Goal: Complete application form: Complete application form

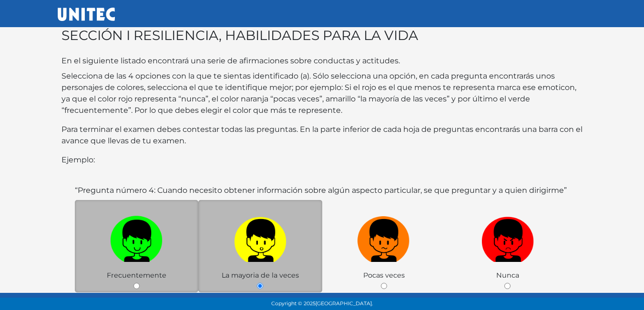
scroll to position [95, 0]
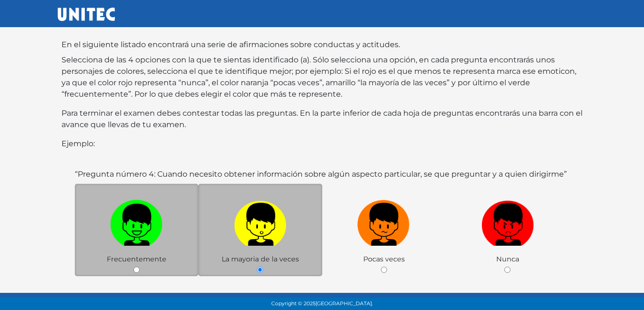
click at [148, 203] on img at bounding box center [136, 221] width 52 height 50
click at [140, 267] on input "radio" at bounding box center [136, 270] width 6 height 6
radio input "true"
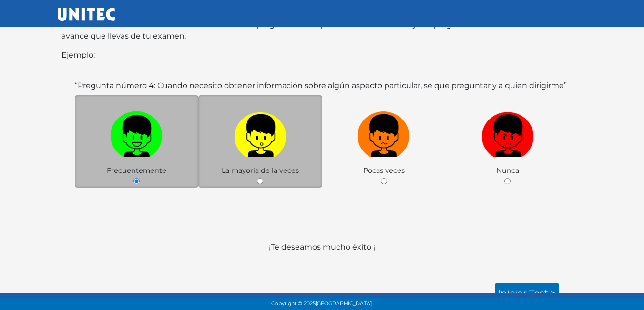
scroll to position [185, 0]
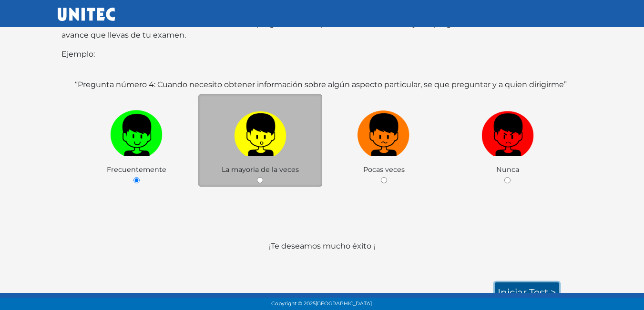
click at [510, 284] on link "Iniciar test >" at bounding box center [527, 293] width 64 height 20
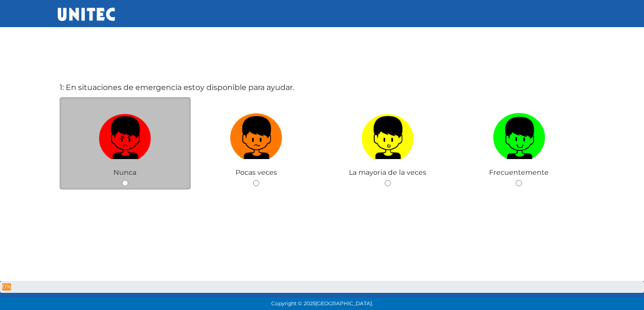
scroll to position [48, 0]
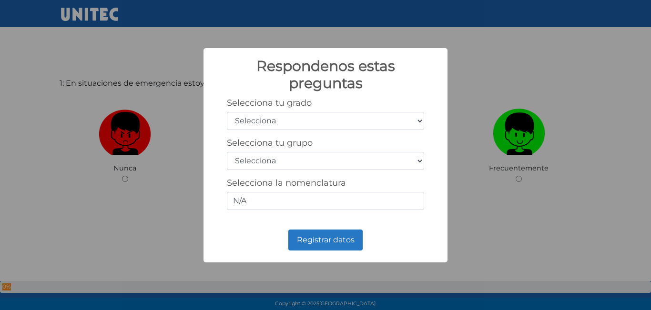
click at [287, 123] on select "Selecciona 1er grado 2do grado 3er grado 4to grado 5to grado 6to grado" at bounding box center [325, 121] width 197 height 18
select select "5"
click at [227, 112] on select "Selecciona 1er grado 2do grado 3er grado 4to grado 5to grado 6to grado" at bounding box center [325, 121] width 197 height 18
click at [418, 156] on select "Selecciona A B C D E F G H I J K L M N O P Q R S T U V W X Y Z" at bounding box center [325, 161] width 197 height 18
select select "b"
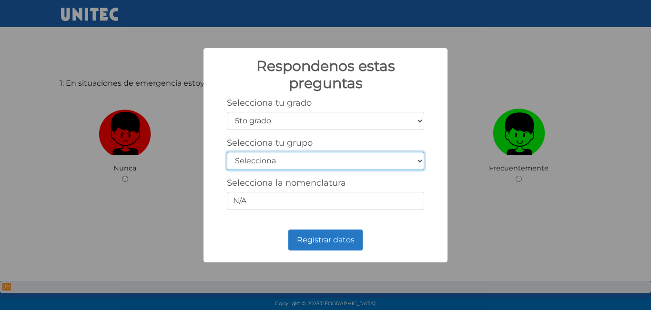
click at [227, 152] on select "Selecciona A B C D E F G H I J K L M N O P Q R S T U V W X Y Z" at bounding box center [325, 161] width 197 height 18
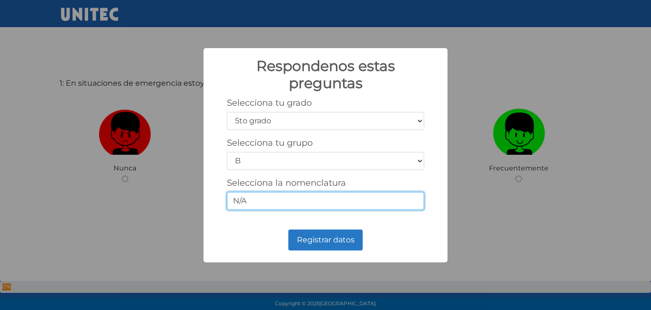
click at [364, 206] on input "N/A" at bounding box center [325, 201] width 197 height 18
type input "5/B"
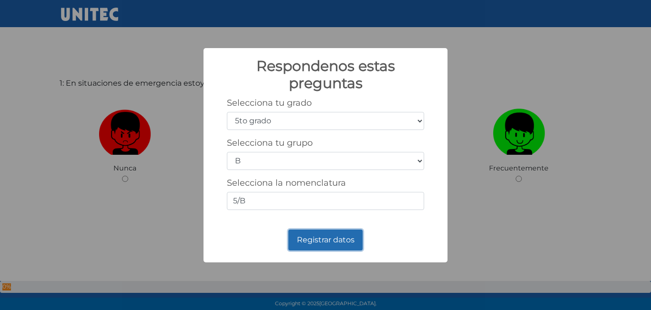
click at [341, 236] on button "Registrar datos" at bounding box center [325, 240] width 74 height 21
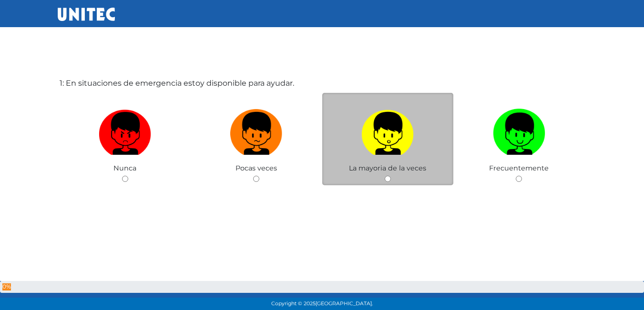
click at [410, 170] on span "La mayoria de la veces" at bounding box center [387, 168] width 77 height 9
click at [390, 175] on div "La mayoria de la veces" at bounding box center [388, 139] width 132 height 93
click at [386, 176] on input "radio" at bounding box center [388, 179] width 6 height 6
radio input "true"
click at [386, 176] on div "1: En situaciones de emergencia estoy disponible para ayudar. Nunca Pocas veces…" at bounding box center [322, 155] width 529 height 310
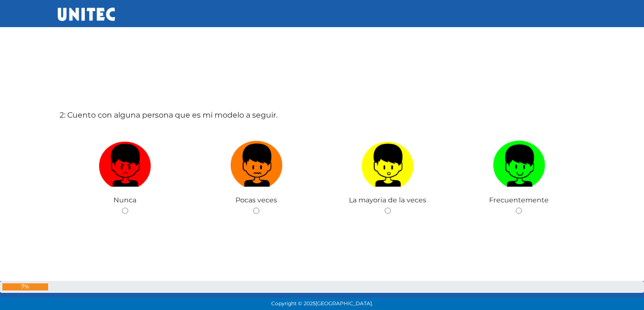
scroll to position [310, 0]
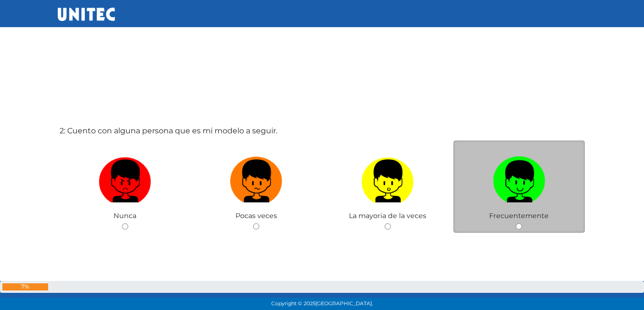
click at [528, 224] on div "Frecuentemente" at bounding box center [519, 187] width 132 height 93
click at [520, 225] on input "radio" at bounding box center [519, 227] width 6 height 6
radio input "true"
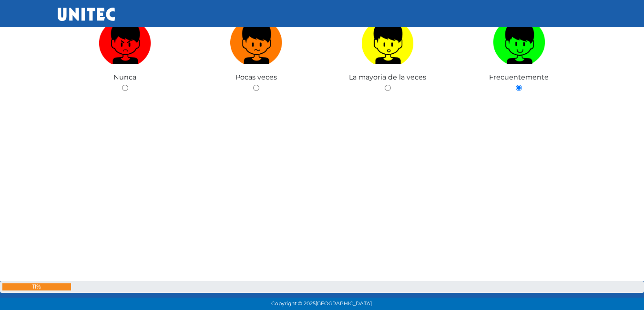
scroll to position [453, 0]
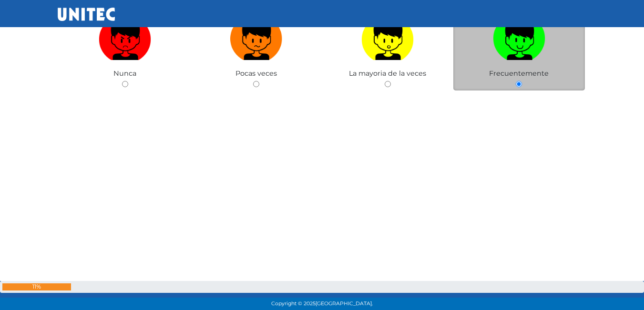
click at [523, 85] on div "Frecuentemente" at bounding box center [519, 44] width 132 height 93
click at [522, 84] on div "Frecuentemente" at bounding box center [519, 44] width 132 height 93
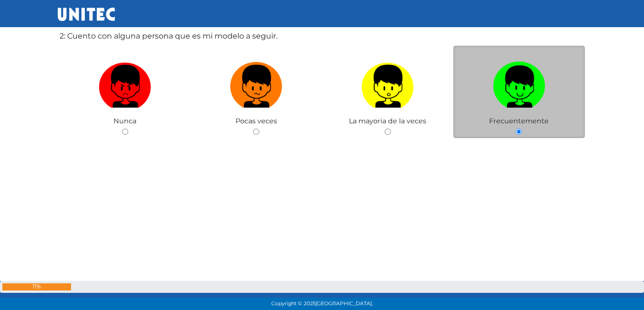
click at [516, 84] on img at bounding box center [519, 83] width 52 height 50
click at [516, 129] on input "radio" at bounding box center [519, 132] width 6 height 6
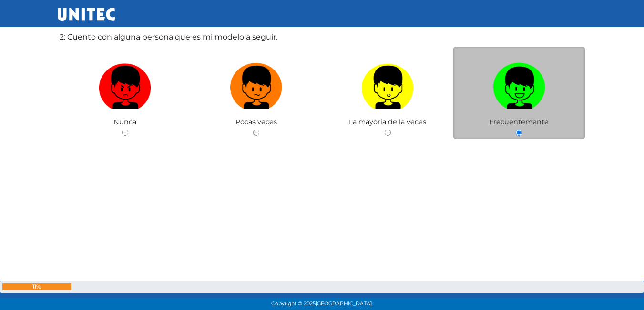
click at [516, 84] on img at bounding box center [519, 84] width 52 height 50
click at [516, 130] on input "radio" at bounding box center [519, 133] width 6 height 6
click at [516, 84] on img at bounding box center [519, 84] width 52 height 50
click at [516, 130] on input "radio" at bounding box center [519, 133] width 6 height 6
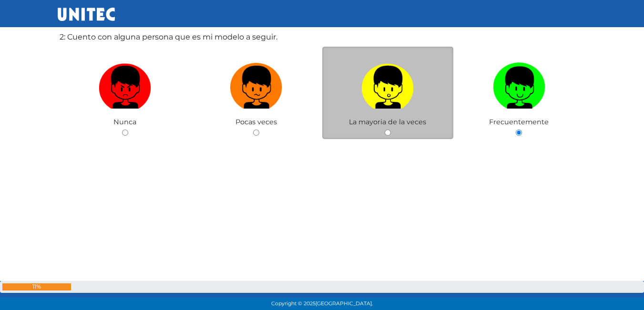
click at [410, 85] on img at bounding box center [387, 84] width 52 height 50
click at [391, 130] on input "radio" at bounding box center [388, 133] width 6 height 6
radio input "true"
click at [410, 85] on img at bounding box center [387, 84] width 52 height 50
click at [391, 130] on input "radio" at bounding box center [388, 133] width 6 height 6
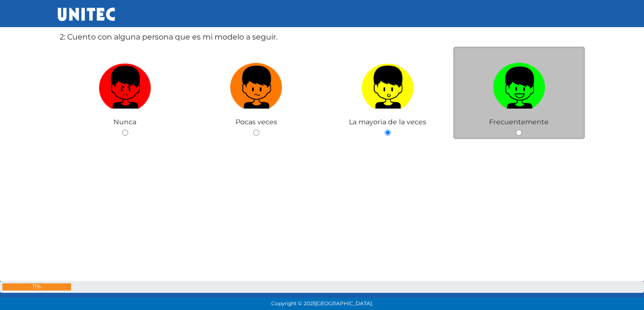
click at [515, 72] on img at bounding box center [519, 84] width 52 height 50
click at [516, 130] on input "radio" at bounding box center [519, 133] width 6 height 6
radio input "true"
click at [515, 72] on img at bounding box center [519, 84] width 52 height 50
click at [516, 130] on input "radio" at bounding box center [519, 133] width 6 height 6
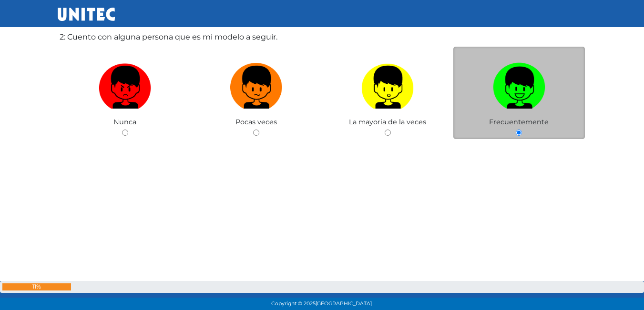
click at [515, 72] on img at bounding box center [519, 84] width 52 height 50
click at [516, 130] on input "radio" at bounding box center [519, 133] width 6 height 6
click at [515, 72] on img at bounding box center [519, 84] width 52 height 50
click at [516, 130] on input "radio" at bounding box center [519, 133] width 6 height 6
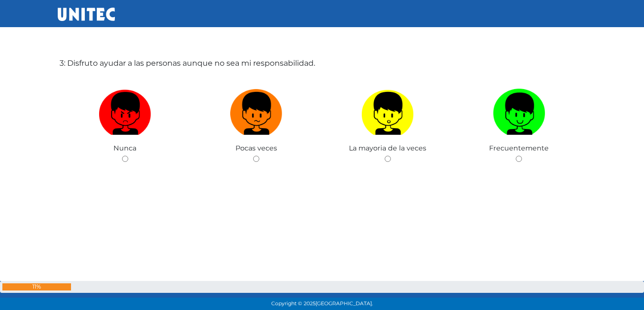
scroll to position [668, 0]
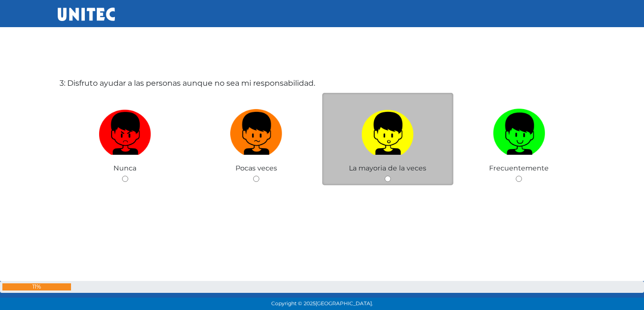
click at [392, 163] on label at bounding box center [388, 134] width 132 height 58
click at [391, 176] on input "radio" at bounding box center [388, 179] width 6 height 6
radio input "true"
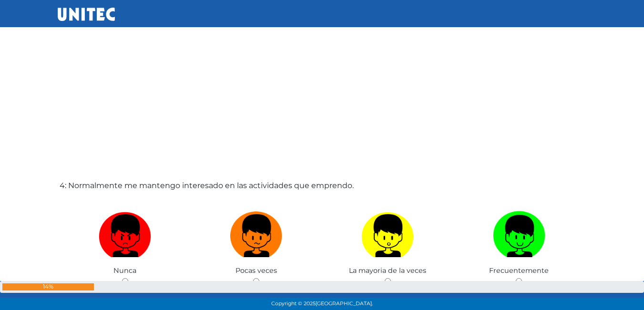
scroll to position [1002, 0]
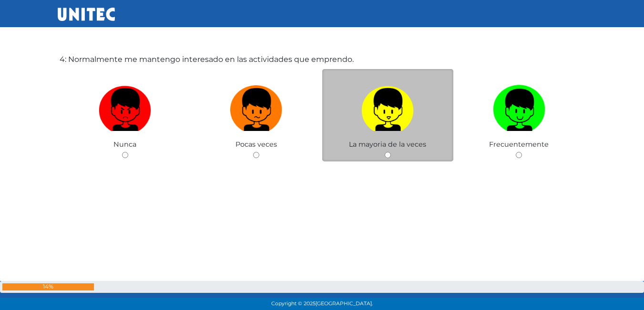
click at [403, 103] on img at bounding box center [387, 107] width 52 height 50
click at [391, 152] on input "radio" at bounding box center [388, 155] width 6 height 6
radio input "true"
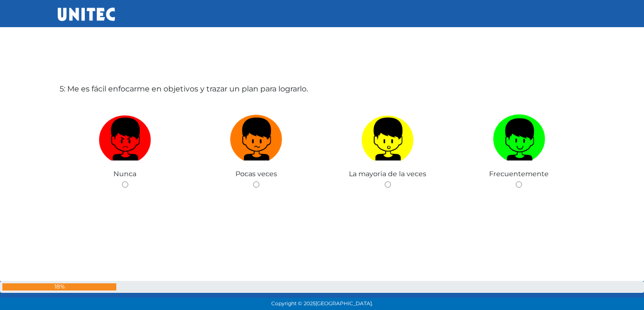
scroll to position [1289, 0]
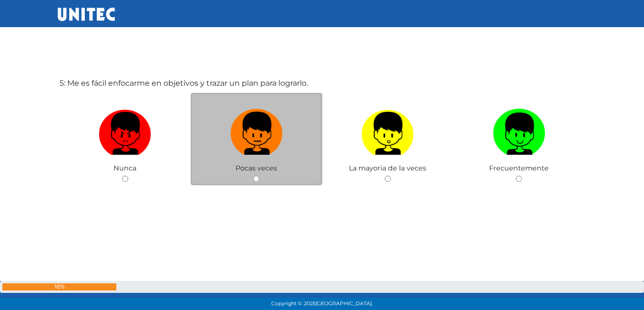
click at [282, 142] on img at bounding box center [256, 130] width 52 height 50
click at [259, 176] on input "radio" at bounding box center [256, 179] width 6 height 6
radio input "true"
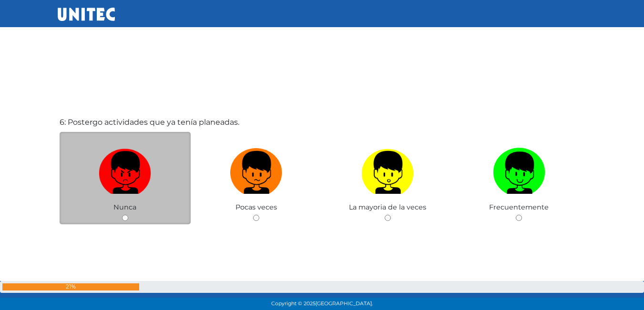
scroll to position [1577, 0]
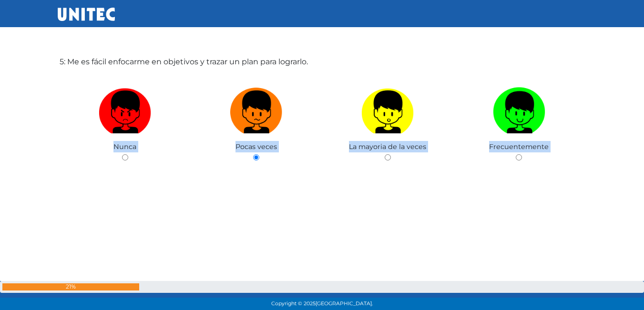
scroll to position [1319, 0]
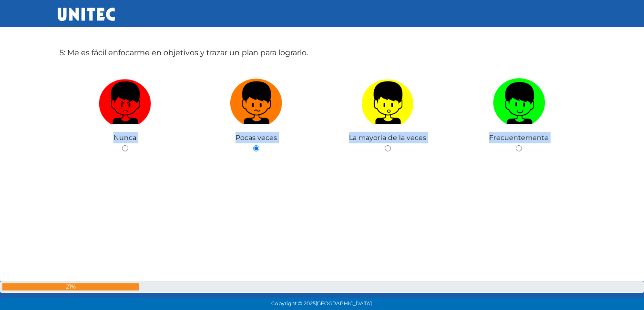
drag, startPoint x: 325, startPoint y: 165, endPoint x: 315, endPoint y: 174, distance: 12.8
click at [324, 165] on div "5: Me es fácil enfocarme en objetivos y trazar un plan para lograrlo. Nunca Poc…" at bounding box center [322, 124] width 529 height 310
click at [293, 246] on div "5: Me es fácil enfocarme en objetivos y trazar un plan para lograrlo. Nunca Poc…" at bounding box center [322, 124] width 529 height 310
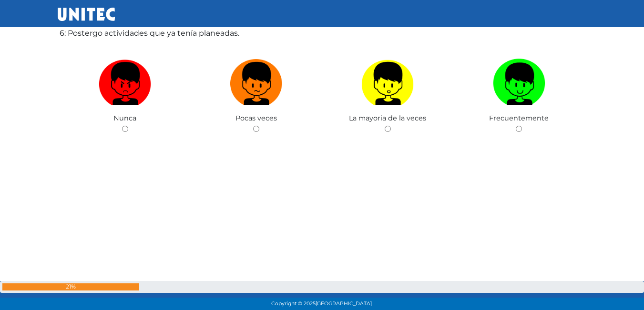
scroll to position [1653, 0]
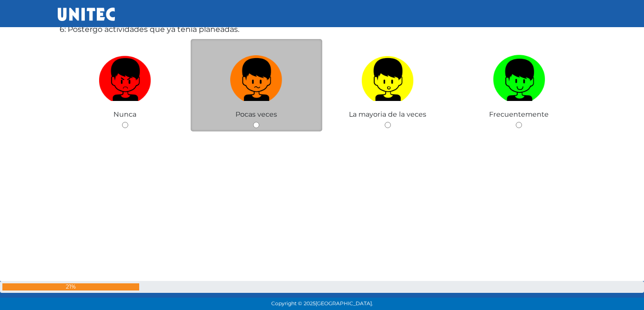
click at [262, 111] on span "Pocas veces" at bounding box center [255, 114] width 41 height 9
click at [259, 121] on div "Pocas veces" at bounding box center [257, 85] width 132 height 93
click at [255, 122] on div "Pocas veces" at bounding box center [257, 85] width 132 height 93
click at [264, 116] on span "Pocas veces" at bounding box center [255, 114] width 41 height 9
click at [302, 94] on label at bounding box center [257, 80] width 132 height 58
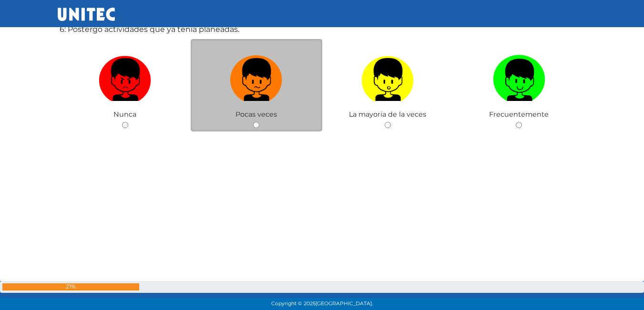
click at [259, 122] on input "radio" at bounding box center [256, 125] width 6 height 6
radio input "true"
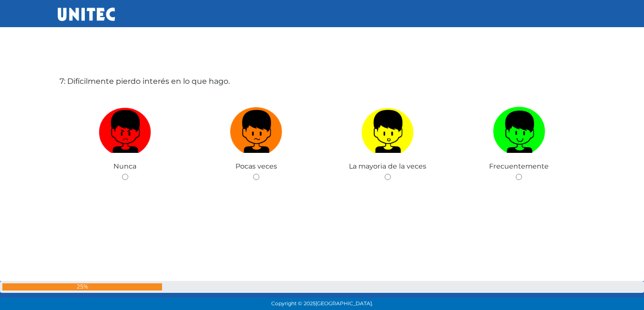
scroll to position [1896, 0]
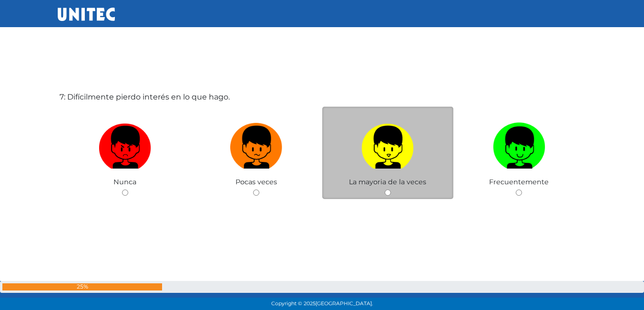
click at [405, 166] on img at bounding box center [387, 144] width 52 height 50
click at [391, 190] on input "radio" at bounding box center [388, 193] width 6 height 6
radio input "true"
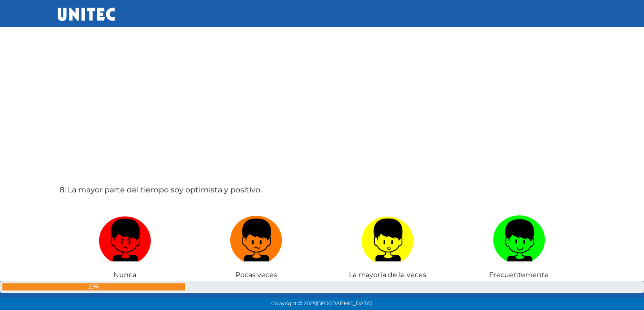
scroll to position [2220, 0]
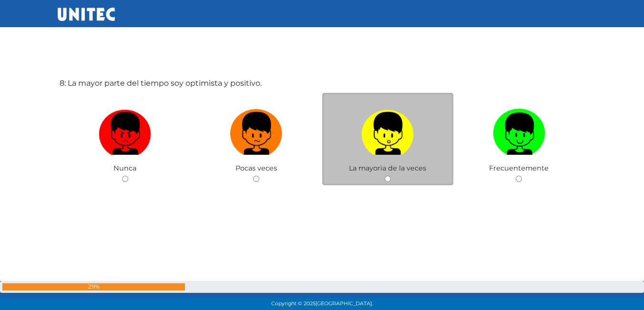
click at [405, 160] on label at bounding box center [388, 134] width 132 height 58
click at [391, 176] on input "radio" at bounding box center [388, 179] width 6 height 6
radio input "true"
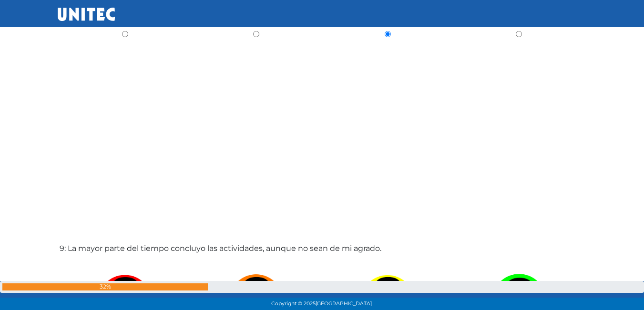
scroll to position [2460, 0]
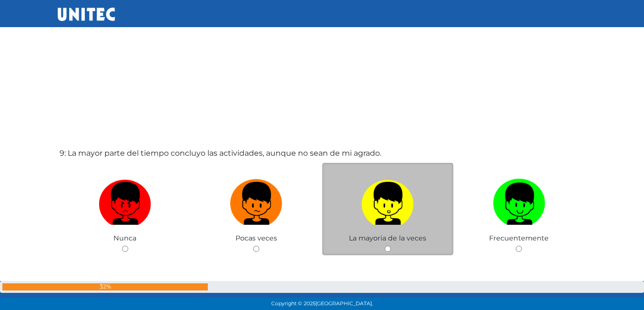
click at [408, 252] on div "La mayoria de la veces" at bounding box center [388, 209] width 132 height 93
click at [385, 249] on input "radio" at bounding box center [388, 249] width 6 height 6
radio input "true"
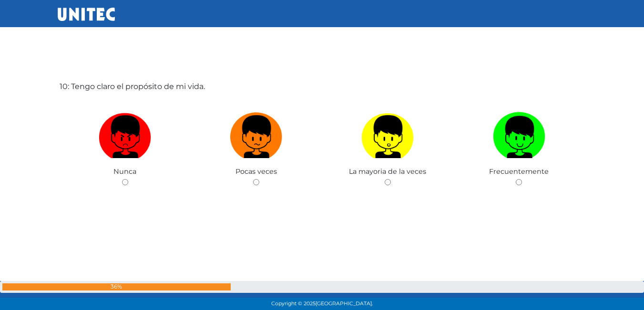
scroll to position [2841, 0]
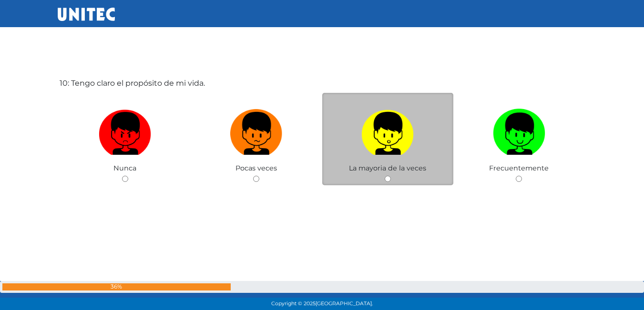
click at [386, 182] on input "radio" at bounding box center [388, 179] width 6 height 6
radio input "true"
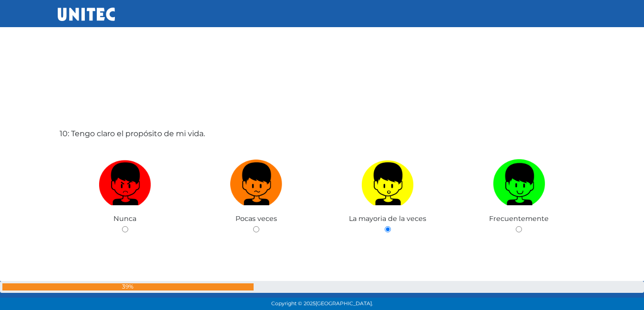
scroll to position [2786, 0]
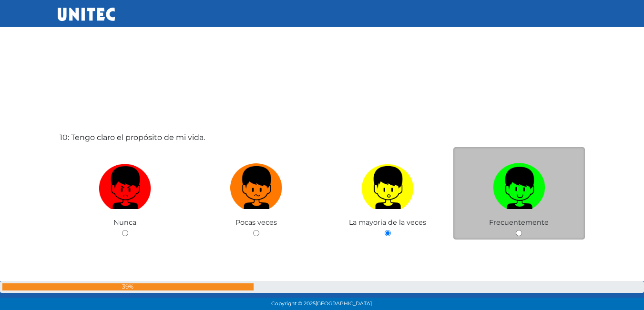
click at [538, 218] on div "Frecuentemente" at bounding box center [519, 193] width 132 height 93
click at [528, 232] on div "Frecuentemente" at bounding box center [519, 193] width 132 height 93
click at [518, 235] on input "radio" at bounding box center [519, 233] width 6 height 6
radio input "true"
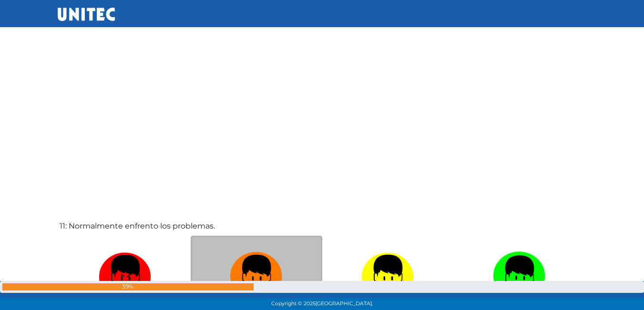
scroll to position [3151, 0]
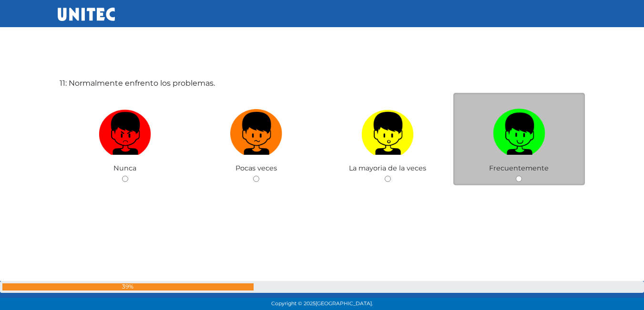
click at [519, 177] on input "radio" at bounding box center [519, 179] width 6 height 6
radio input "true"
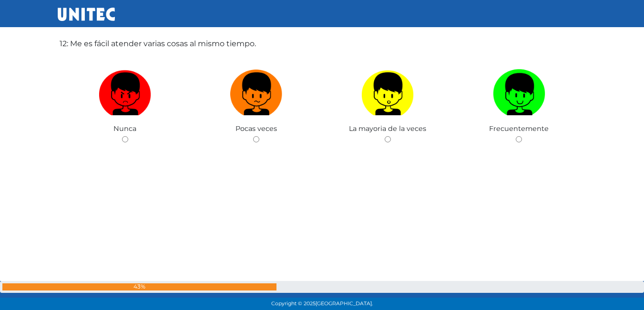
scroll to position [3453, 0]
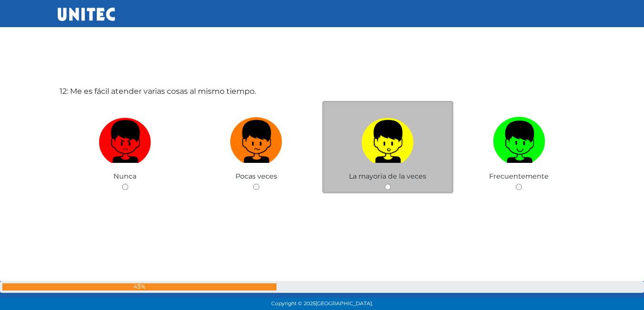
click at [391, 188] on div "La mayoria de la veces" at bounding box center [388, 147] width 132 height 93
click at [386, 185] on input "radio" at bounding box center [388, 187] width 6 height 6
radio input "true"
click at [386, 185] on input "radio" at bounding box center [388, 187] width 6 height 6
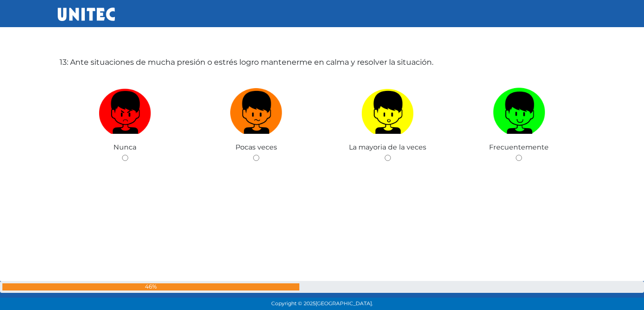
scroll to position [3776, 0]
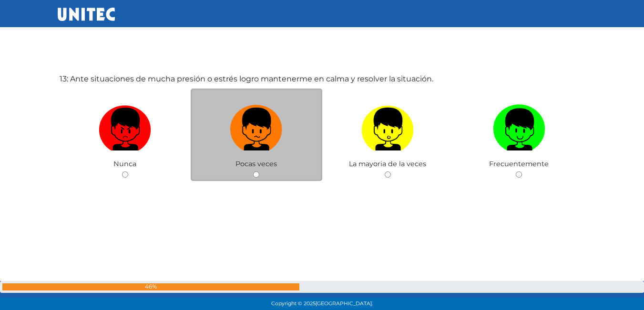
click at [258, 173] on input "radio" at bounding box center [256, 175] width 6 height 6
radio input "true"
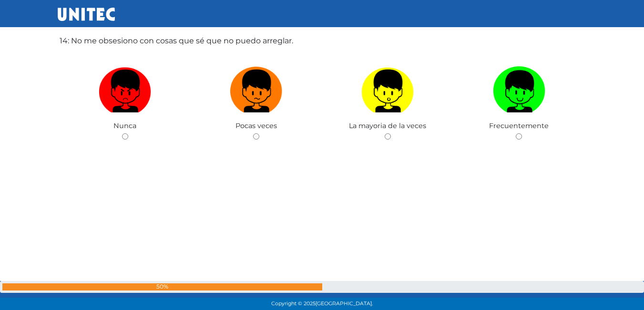
scroll to position [4077, 0]
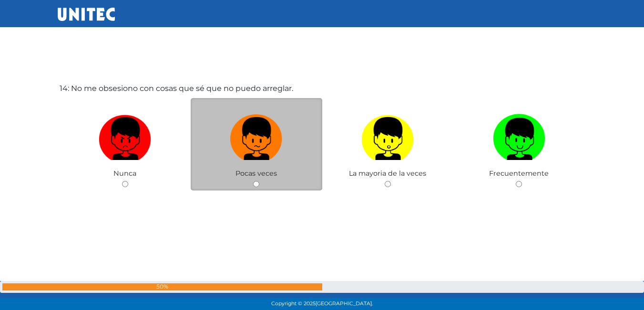
click at [255, 182] on input "radio" at bounding box center [256, 184] width 6 height 6
radio input "true"
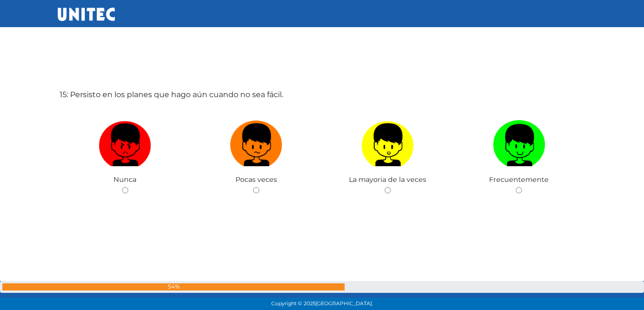
scroll to position [4364, 0]
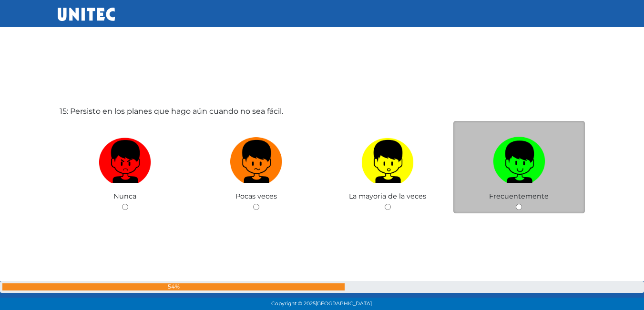
click at [521, 207] on input "radio" at bounding box center [519, 207] width 6 height 6
radio input "true"
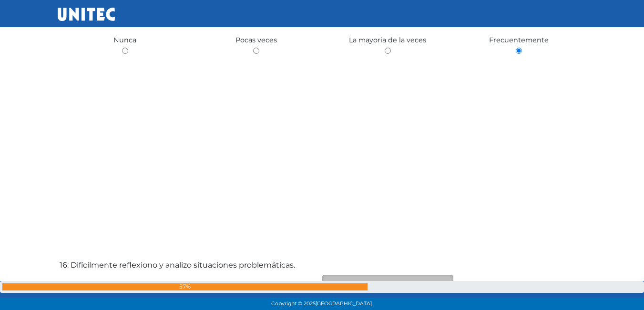
scroll to position [4650, 0]
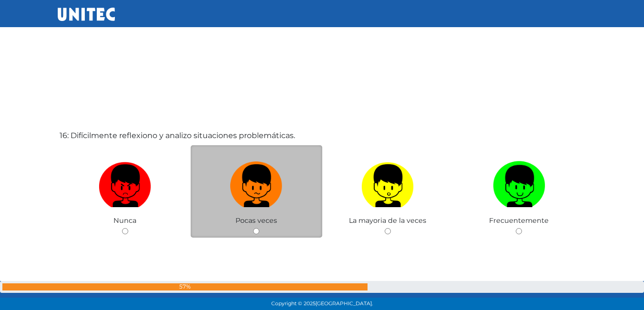
click at [256, 231] on input "radio" at bounding box center [256, 231] width 6 height 6
radio input "true"
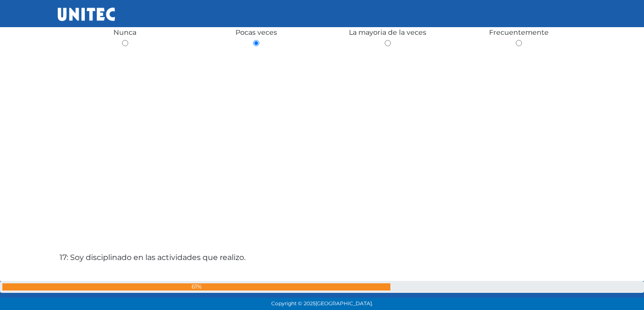
scroll to position [5013, 0]
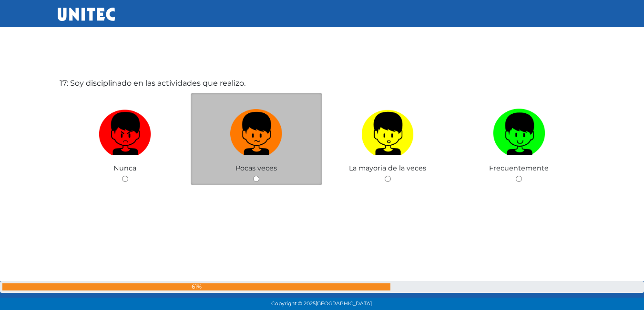
click at [259, 180] on input "radio" at bounding box center [256, 179] width 6 height 6
radio input "true"
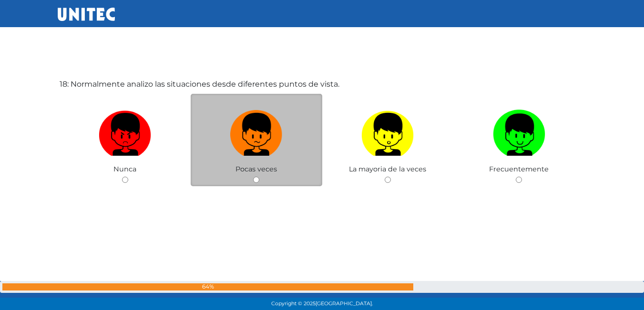
scroll to position [5323, 0]
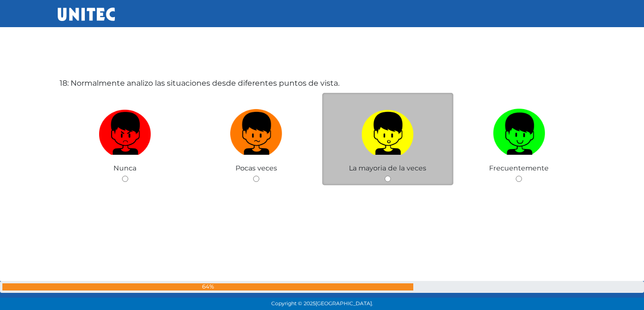
click at [388, 176] on input "radio" at bounding box center [388, 179] width 6 height 6
radio input "true"
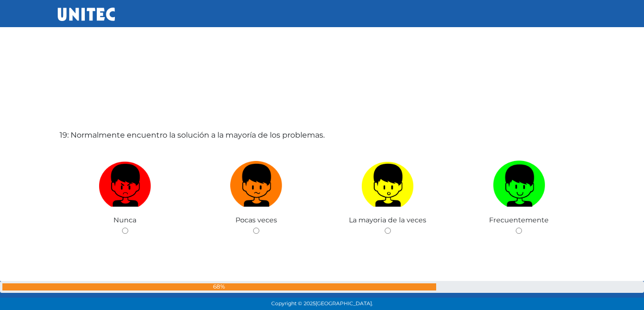
scroll to position [5598, 0]
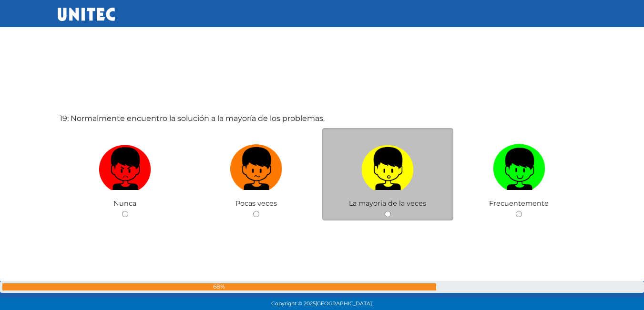
click at [389, 210] on div "La mayoria de la veces" at bounding box center [388, 174] width 132 height 93
click at [388, 210] on div "La mayoria de la veces" at bounding box center [388, 174] width 132 height 93
click at [389, 215] on input "radio" at bounding box center [388, 214] width 6 height 6
radio input "true"
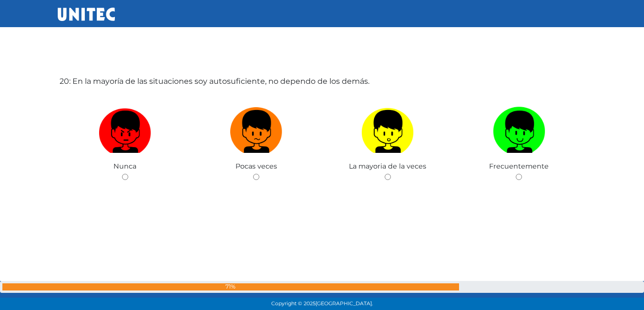
scroll to position [5896, 0]
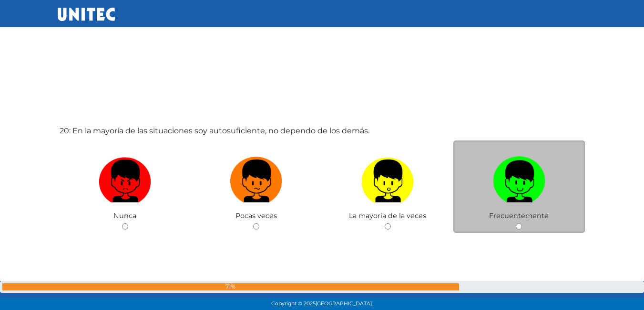
click at [518, 226] on input "radio" at bounding box center [519, 227] width 6 height 6
radio input "true"
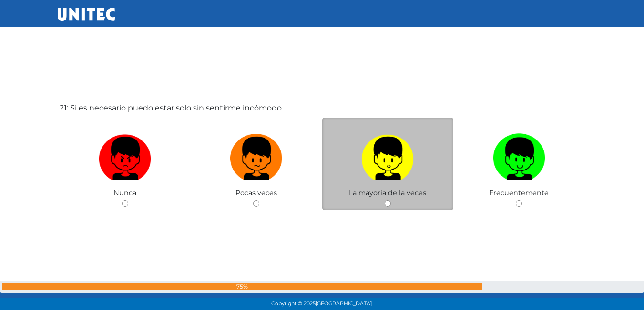
scroll to position [6230, 0]
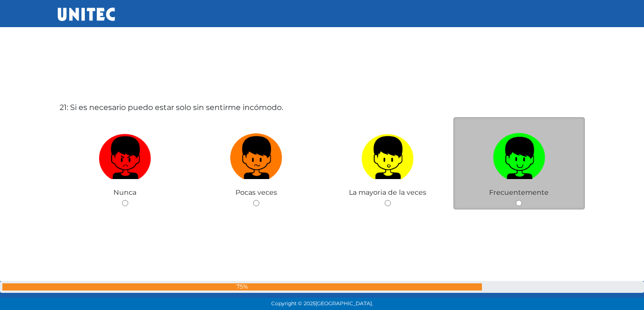
click at [517, 203] on input "radio" at bounding box center [519, 203] width 6 height 6
radio input "true"
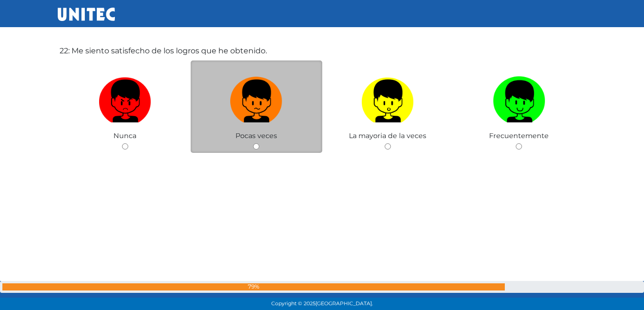
scroll to position [6549, 0]
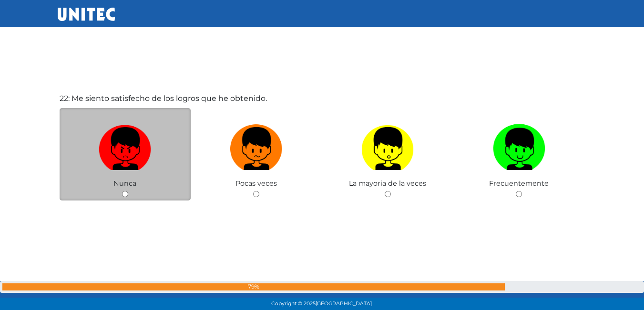
click at [125, 195] on input "radio" at bounding box center [125, 194] width 6 height 6
radio input "true"
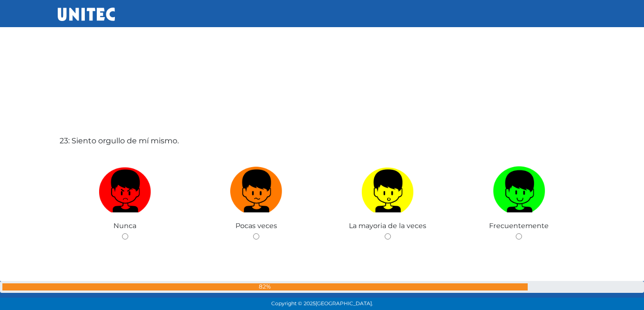
scroll to position [6865, 0]
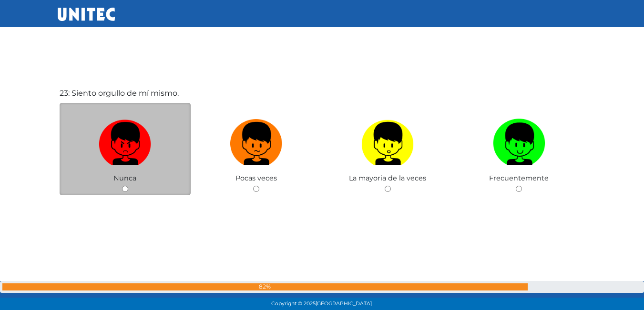
click at [127, 186] on input "radio" at bounding box center [125, 189] width 6 height 6
radio input "true"
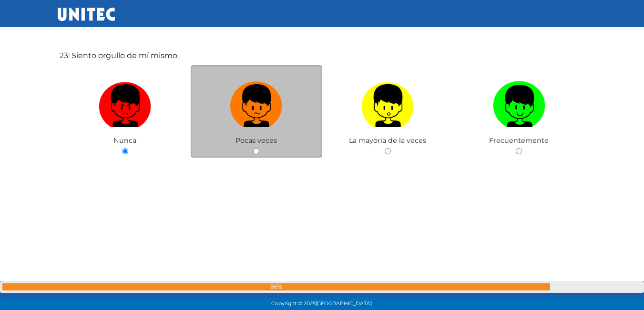
scroll to position [6899, 0]
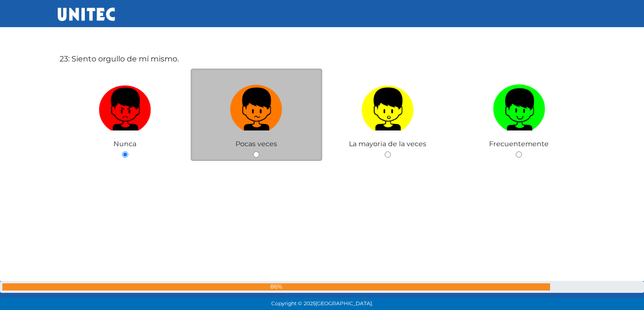
click at [254, 153] on input "radio" at bounding box center [256, 155] width 6 height 6
radio input "true"
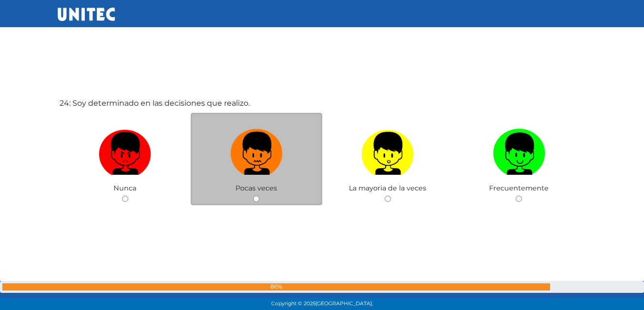
scroll to position [7185, 0]
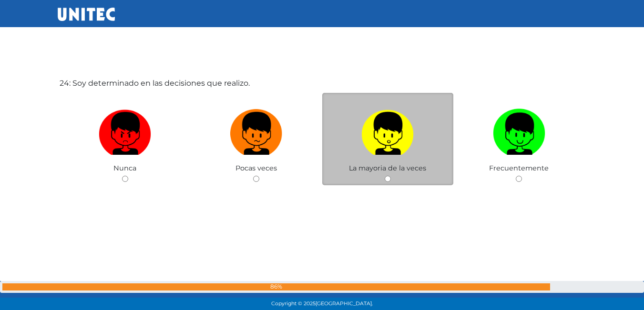
click at [388, 177] on input "radio" at bounding box center [388, 179] width 6 height 6
radio input "true"
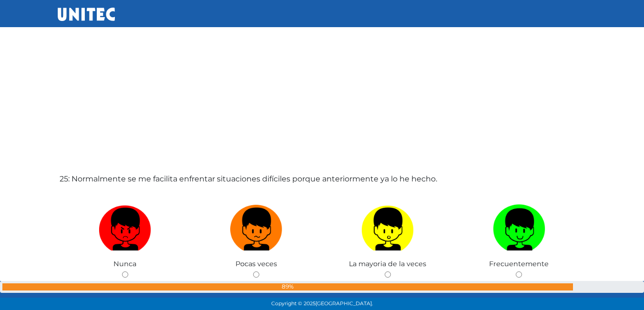
scroll to position [7447, 0]
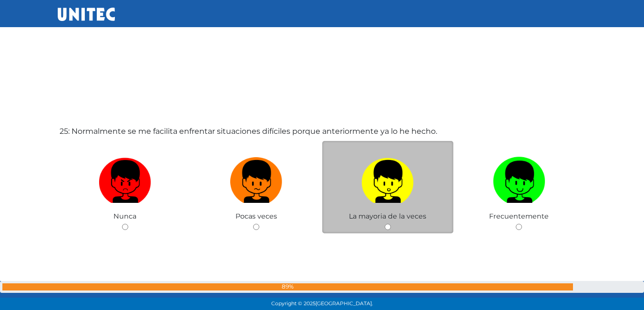
click at [388, 226] on input "radio" at bounding box center [388, 227] width 6 height 6
radio input "true"
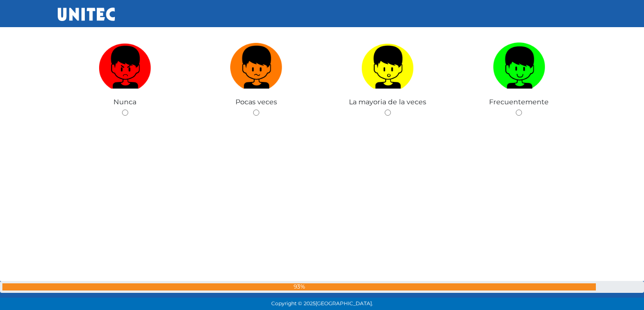
scroll to position [7753, 0]
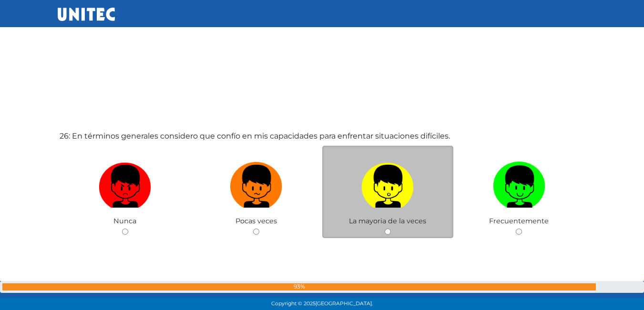
click at [388, 228] on div "La mayoria de la veces" at bounding box center [388, 192] width 132 height 93
click at [388, 231] on input "radio" at bounding box center [388, 232] width 6 height 6
radio input "true"
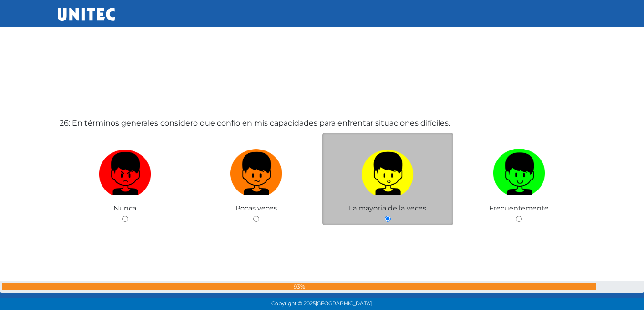
click at [388, 231] on div "26: En términos generales considero que confío en mis capacidades para enfrenta…" at bounding box center [322, 195] width 529 height 310
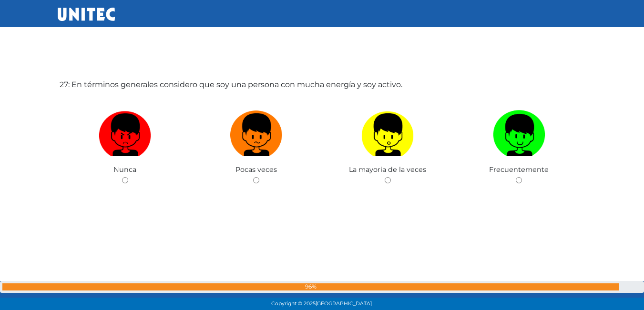
scroll to position [8116, 0]
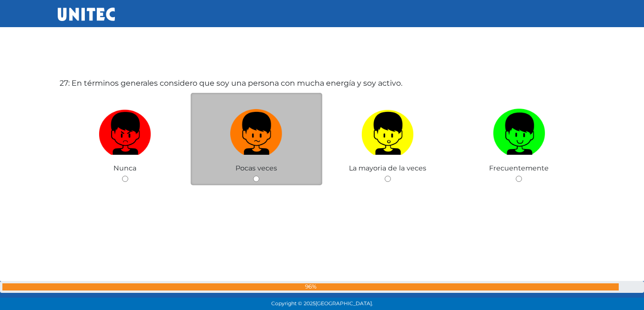
click at [256, 180] on input "radio" at bounding box center [256, 179] width 6 height 6
radio input "true"
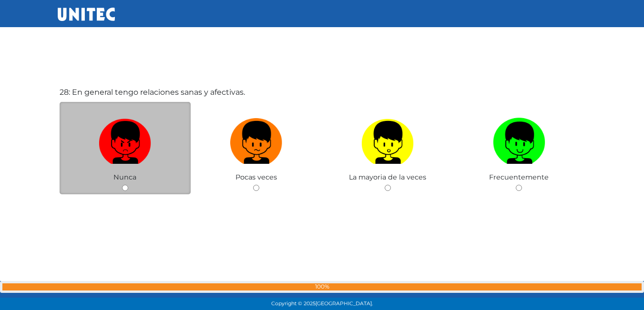
scroll to position [8434, 0]
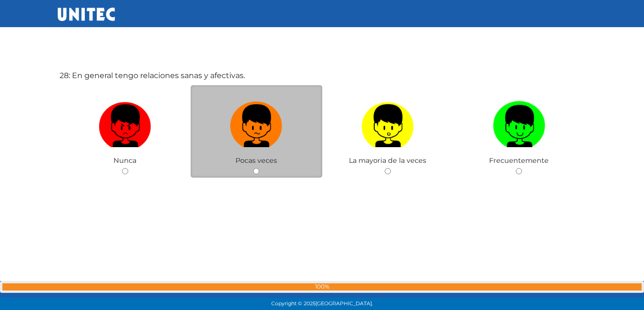
click at [255, 170] on input "radio" at bounding box center [256, 171] width 6 height 6
radio input "true"
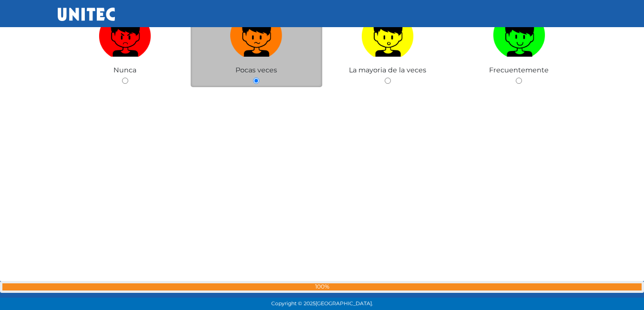
scroll to position [8613, 0]
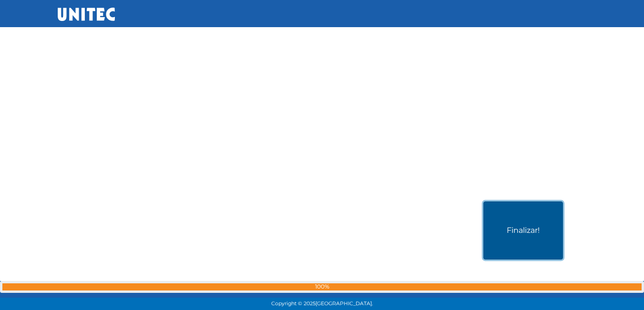
click at [523, 225] on button "Finalizar!" at bounding box center [523, 231] width 80 height 58
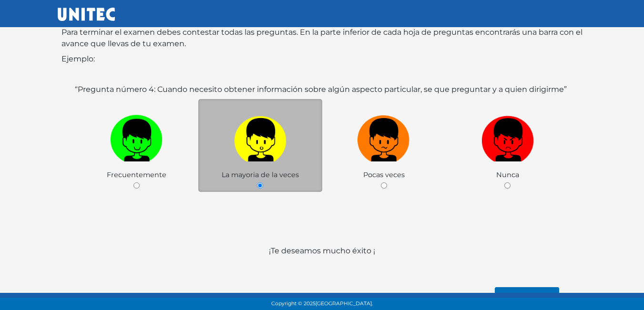
scroll to position [142, 0]
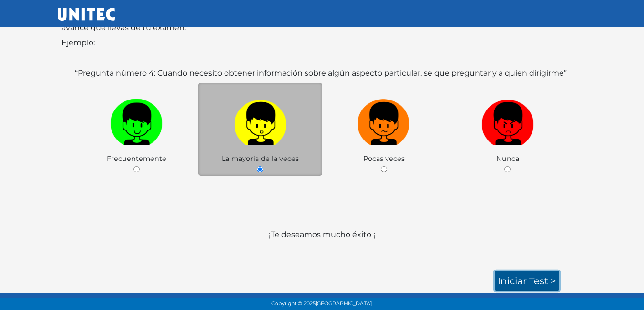
click at [520, 280] on link "Iniciar test >" at bounding box center [527, 281] width 64 height 20
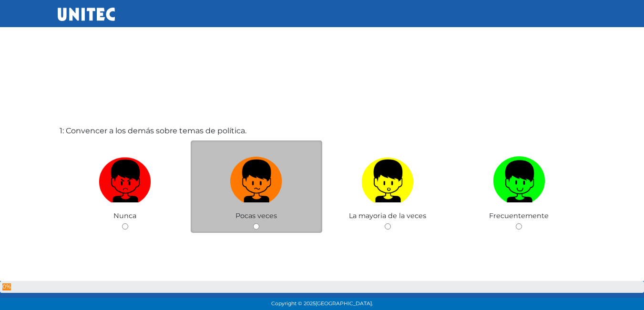
click at [255, 224] on input "radio" at bounding box center [256, 227] width 6 height 6
radio input "true"
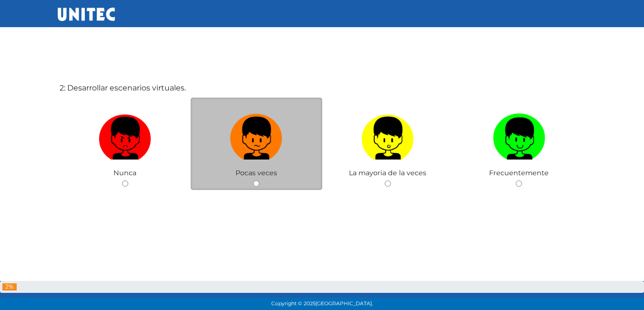
scroll to position [358, 0]
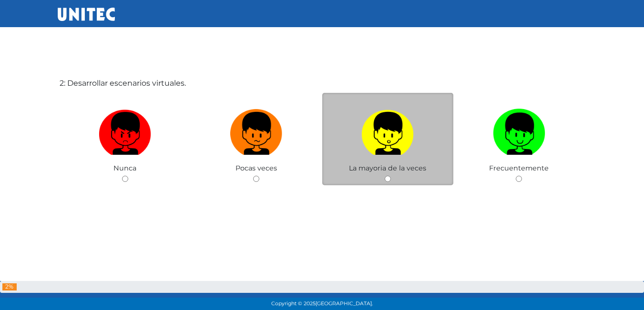
click at [387, 179] on input "radio" at bounding box center [388, 179] width 6 height 6
radio input "true"
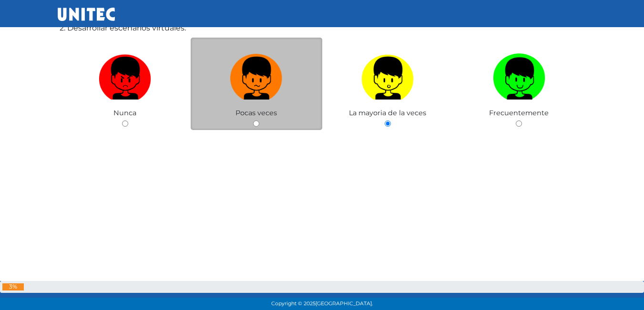
scroll to position [406, 0]
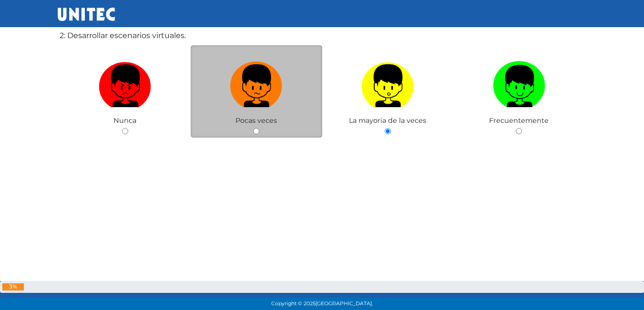
click at [258, 133] on input "radio" at bounding box center [256, 131] width 6 height 6
radio input "true"
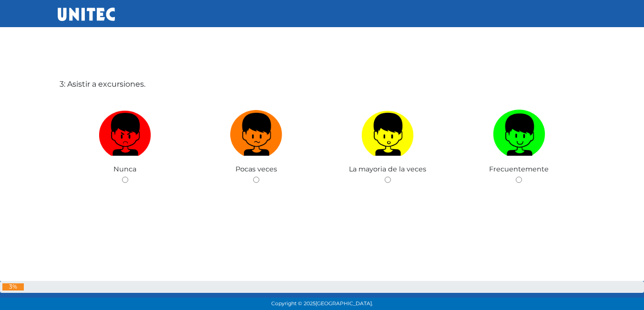
scroll to position [668, 0]
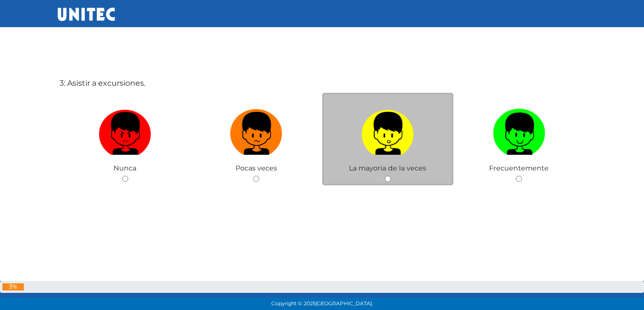
click at [388, 181] on input "radio" at bounding box center [388, 179] width 6 height 6
radio input "true"
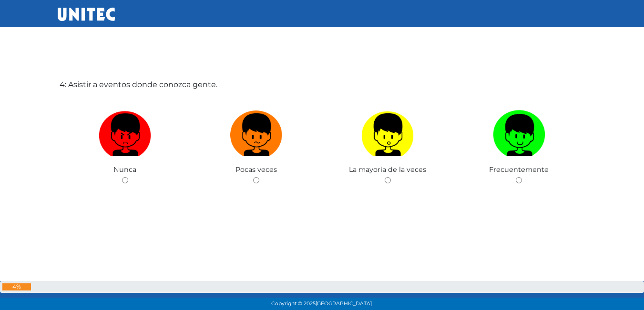
scroll to position [979, 0]
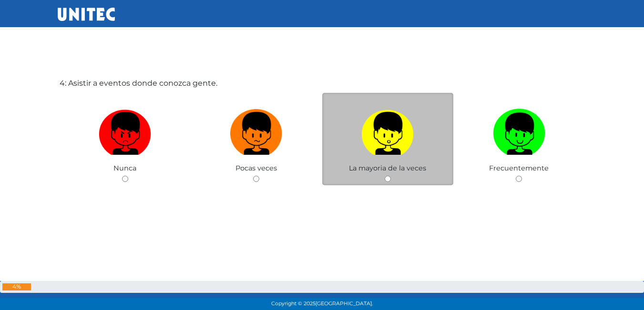
click at [387, 177] on input "radio" at bounding box center [388, 179] width 6 height 6
radio input "true"
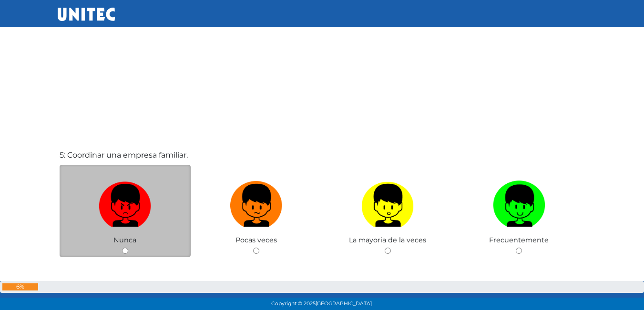
scroll to position [1262, 0]
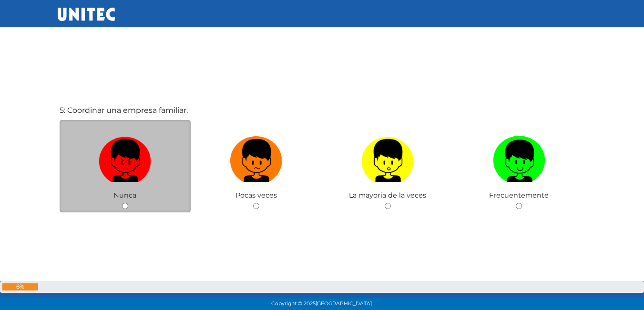
click at [126, 206] on input "radio" at bounding box center [125, 206] width 6 height 6
radio input "true"
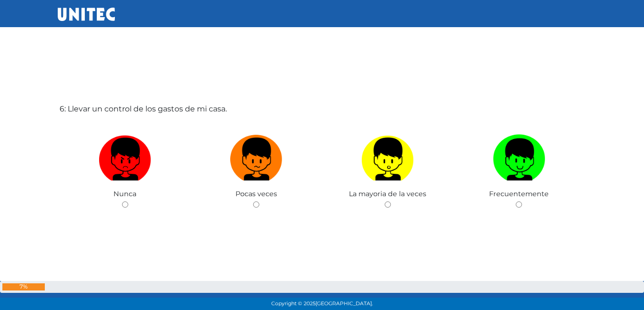
scroll to position [1581, 0]
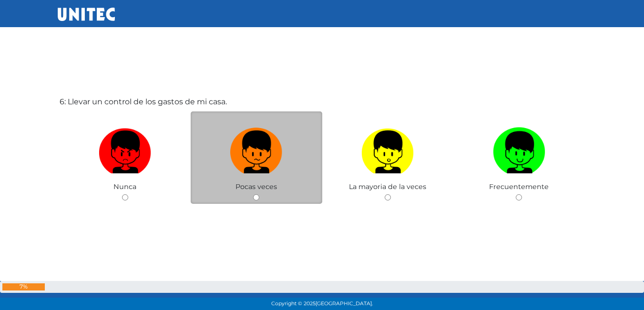
click at [255, 198] on input "radio" at bounding box center [256, 197] width 6 height 6
radio input "true"
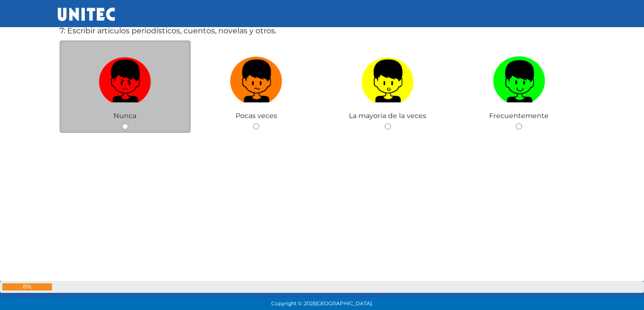
scroll to position [1867, 0]
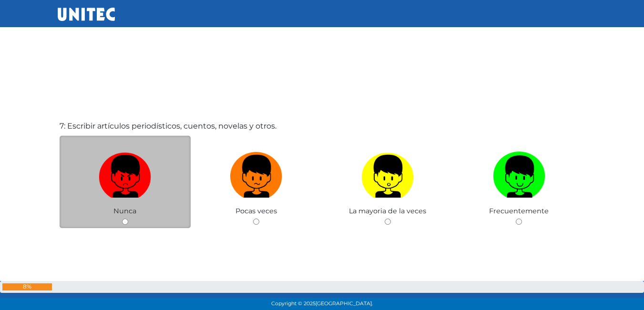
click at [124, 220] on input "radio" at bounding box center [125, 222] width 6 height 6
radio input "true"
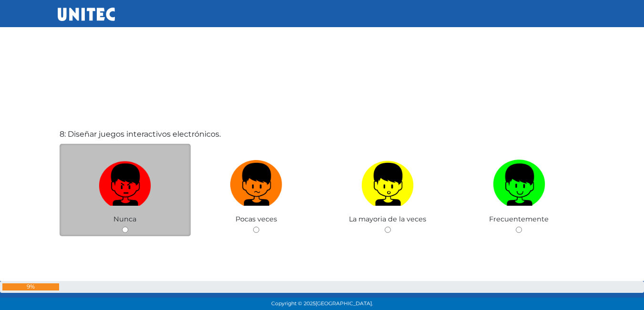
scroll to position [2186, 0]
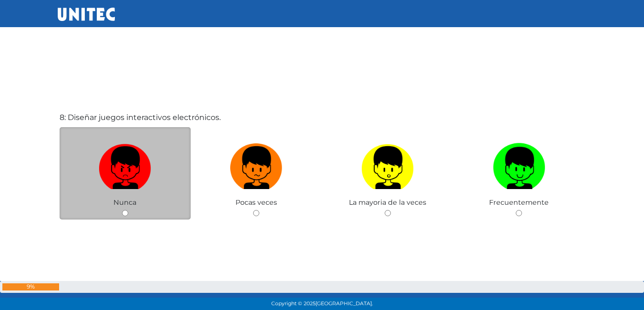
click at [123, 215] on input "radio" at bounding box center [125, 213] width 6 height 6
radio input "true"
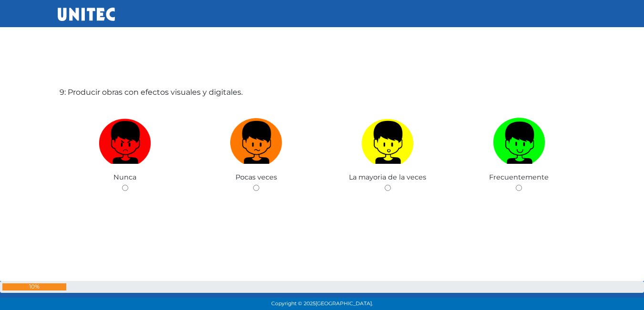
scroll to position [2505, 0]
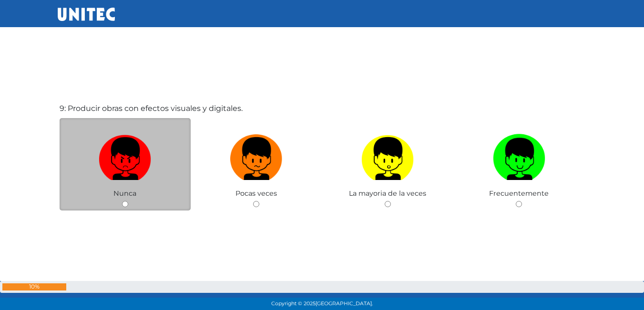
click at [124, 205] on input "radio" at bounding box center [125, 204] width 6 height 6
radio input "true"
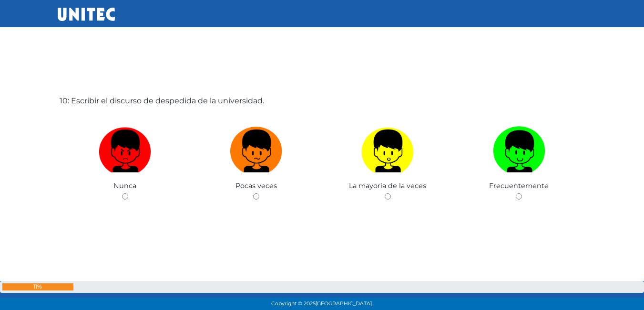
scroll to position [2823, 0]
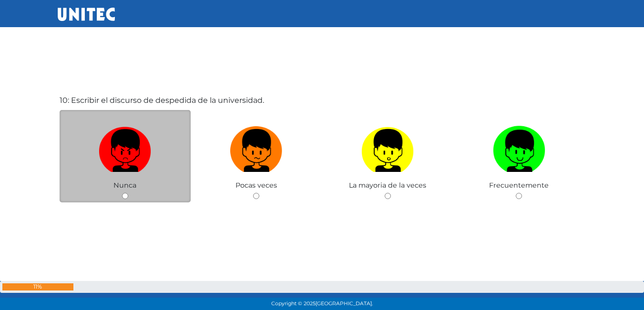
click at [124, 192] on div "Nunca" at bounding box center [126, 156] width 132 height 93
click at [123, 197] on input "radio" at bounding box center [125, 196] width 6 height 6
radio input "true"
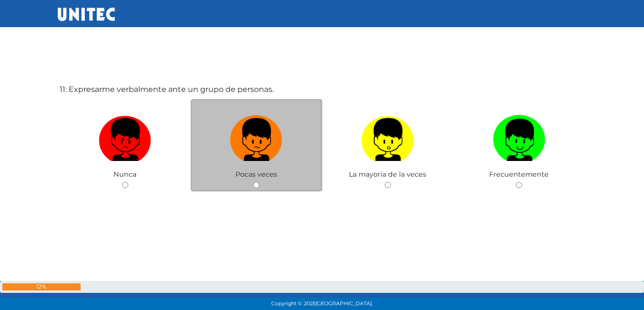
scroll to position [3151, 0]
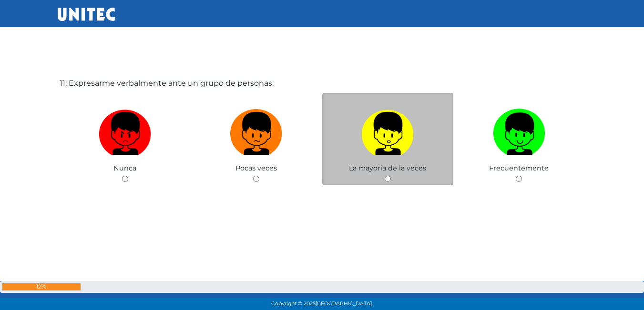
click at [387, 178] on input "radio" at bounding box center [388, 179] width 6 height 6
radio input "true"
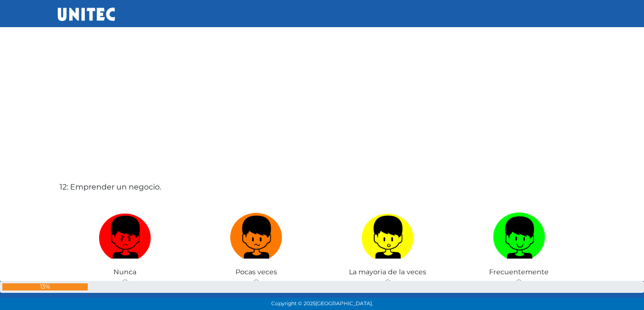
scroll to position [3437, 0]
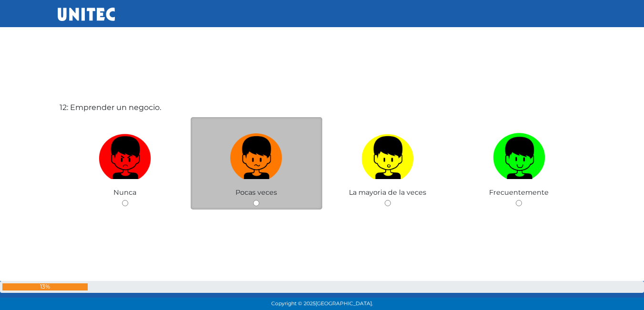
click at [256, 202] on input "radio" at bounding box center [256, 203] width 6 height 6
radio input "true"
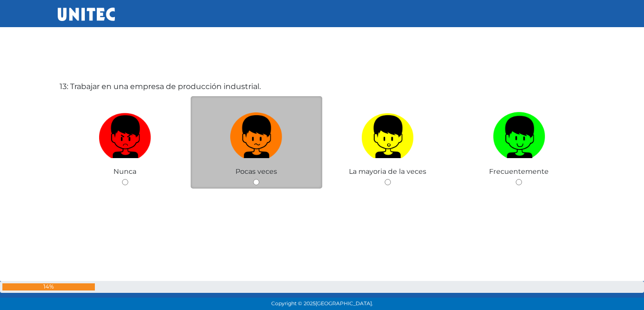
scroll to position [3771, 0]
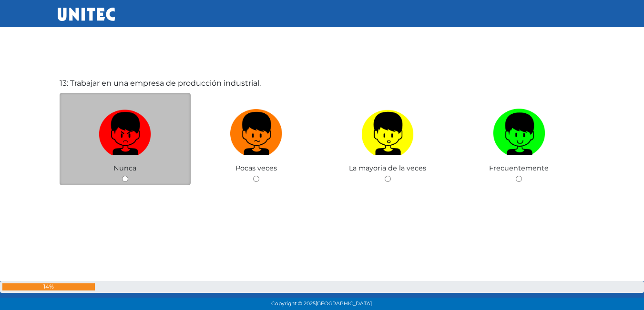
click at [126, 178] on input "radio" at bounding box center [125, 179] width 6 height 6
radio input "true"
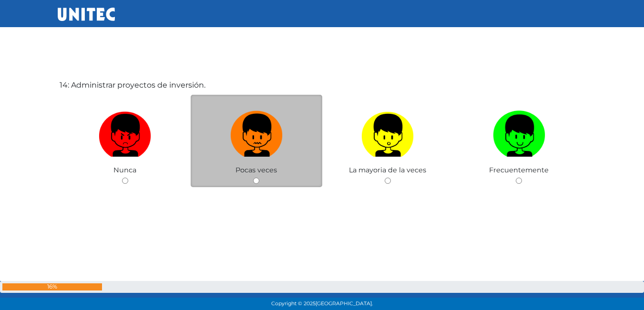
scroll to position [4082, 0]
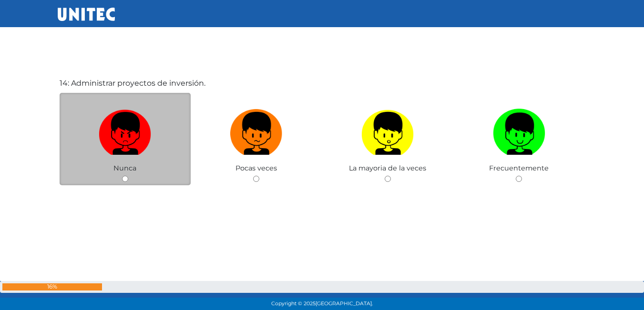
click at [126, 177] on input "radio" at bounding box center [125, 179] width 6 height 6
radio input "true"
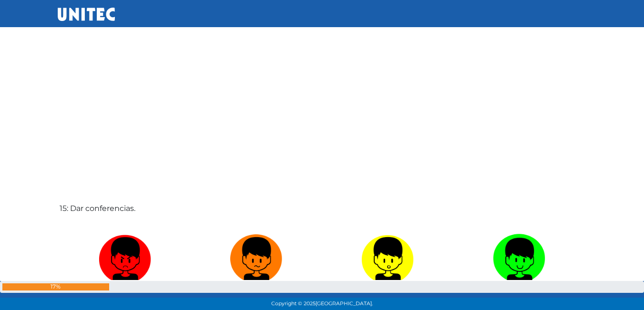
scroll to position [4320, 0]
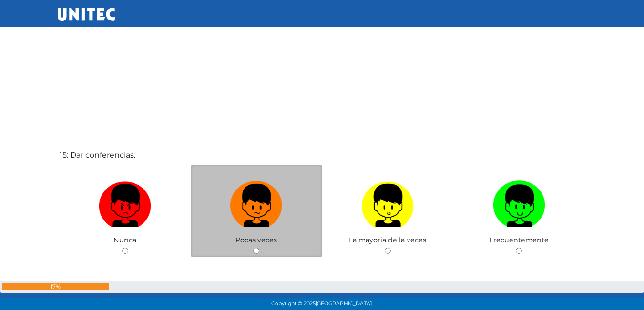
click at [255, 253] on input "radio" at bounding box center [256, 251] width 6 height 6
radio input "true"
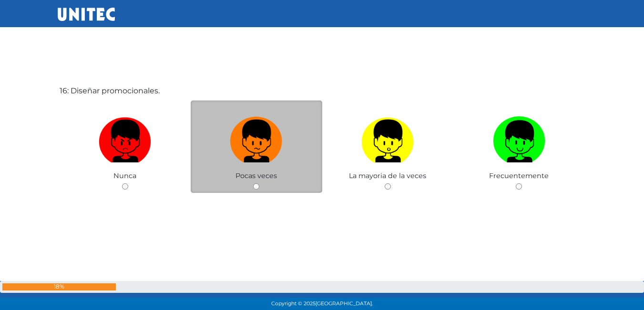
scroll to position [4702, 0]
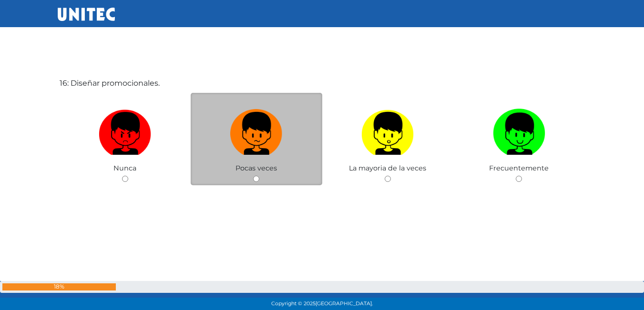
click at [261, 178] on div "Pocas veces" at bounding box center [257, 139] width 132 height 93
click at [255, 180] on input "radio" at bounding box center [256, 179] width 6 height 6
radio input "true"
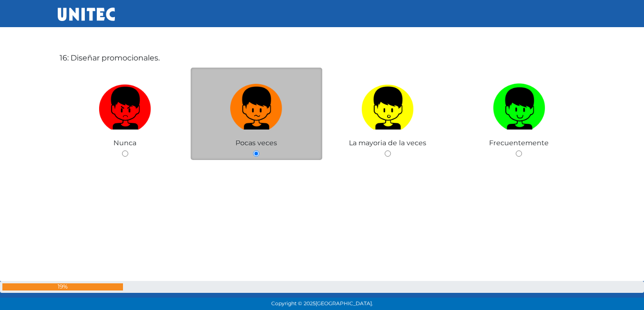
scroll to position [5014, 0]
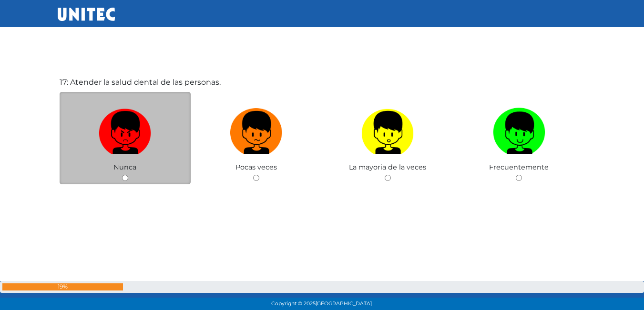
click at [126, 178] on input "radio" at bounding box center [125, 178] width 6 height 6
radio input "true"
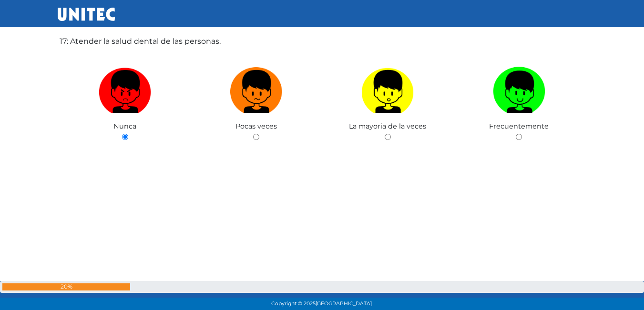
scroll to position [5292, 0]
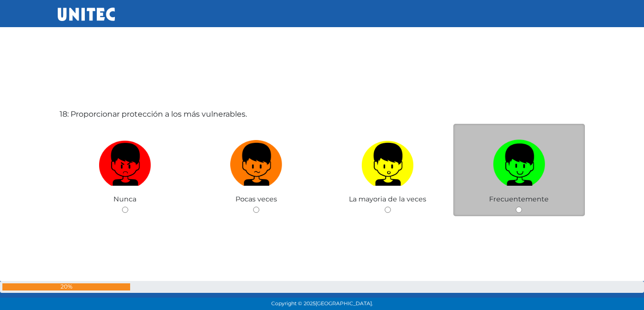
click at [520, 208] on input "radio" at bounding box center [519, 210] width 6 height 6
radio input "true"
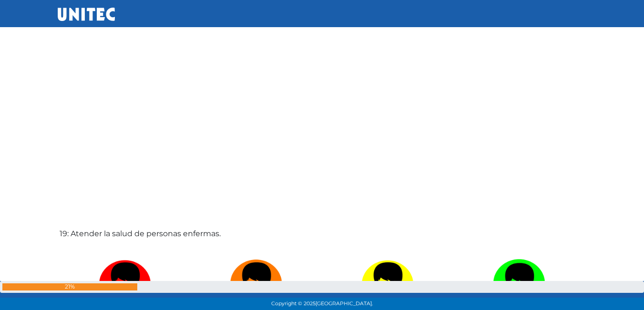
scroll to position [5626, 0]
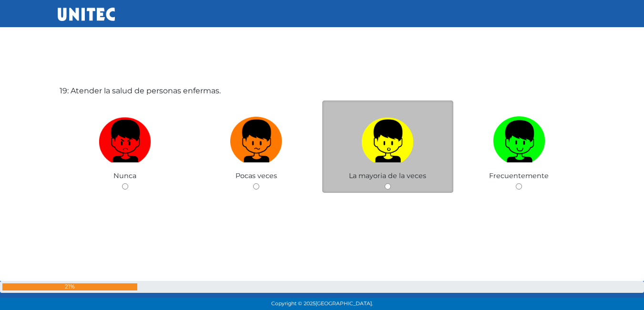
click at [388, 186] on input "radio" at bounding box center [388, 187] width 6 height 6
radio input "true"
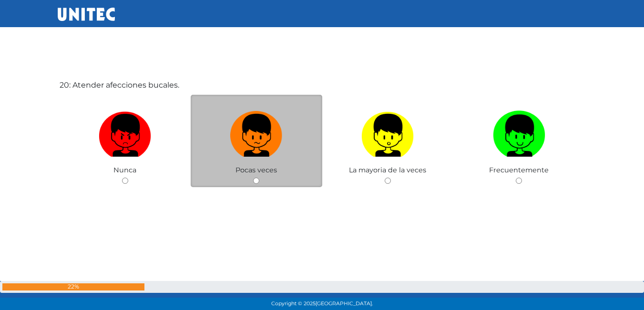
scroll to position [5944, 0]
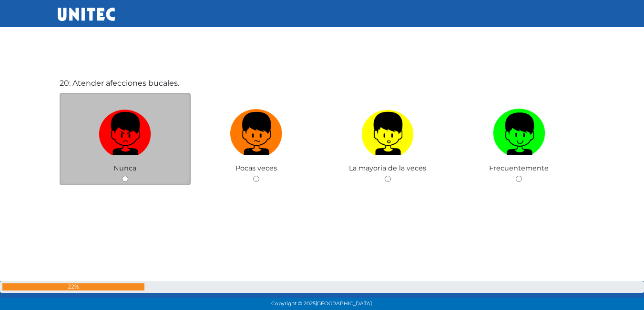
click at [127, 178] on input "radio" at bounding box center [125, 179] width 6 height 6
radio input "true"
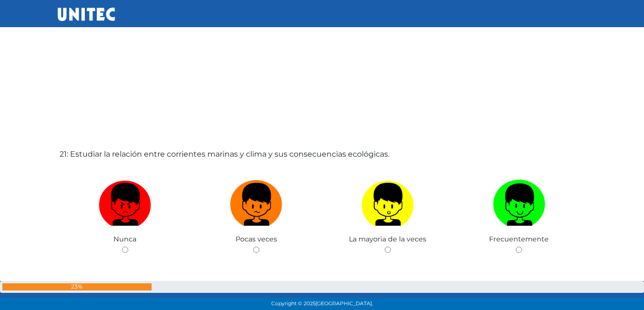
scroll to position [6230, 0]
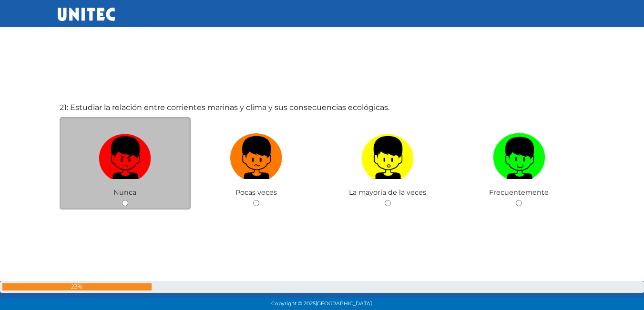
click at [126, 201] on input "radio" at bounding box center [125, 203] width 6 height 6
radio input "true"
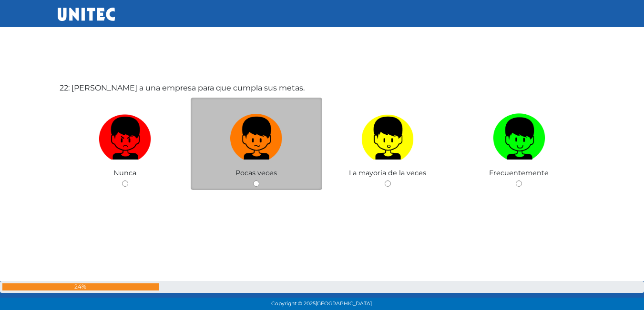
scroll to position [6564, 0]
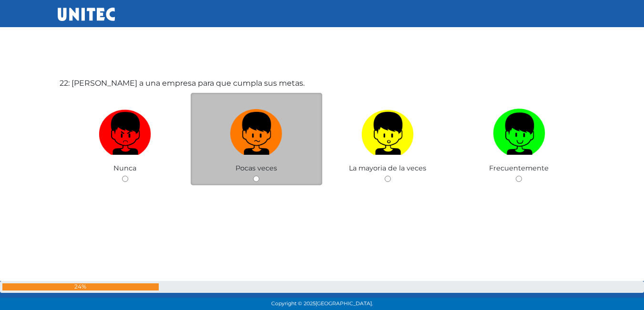
click at [256, 177] on input "radio" at bounding box center [256, 179] width 6 height 6
radio input "true"
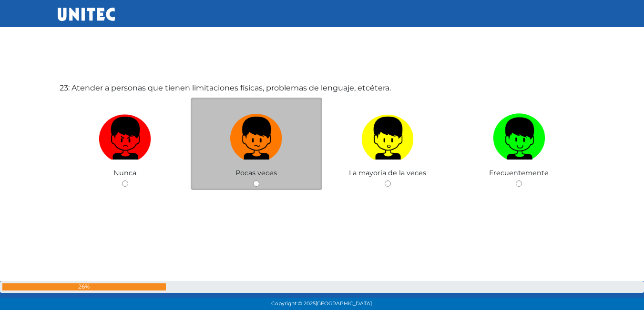
scroll to position [6875, 0]
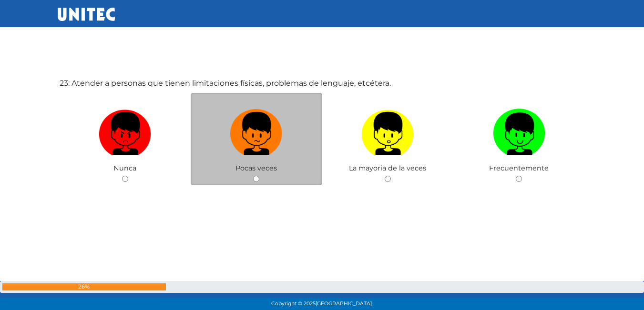
click at [255, 180] on input "radio" at bounding box center [256, 179] width 6 height 6
radio input "true"
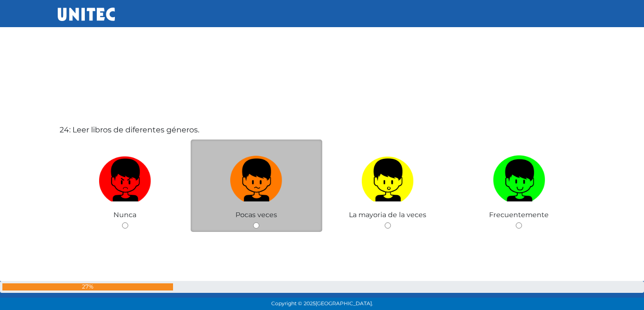
scroll to position [7155, 0]
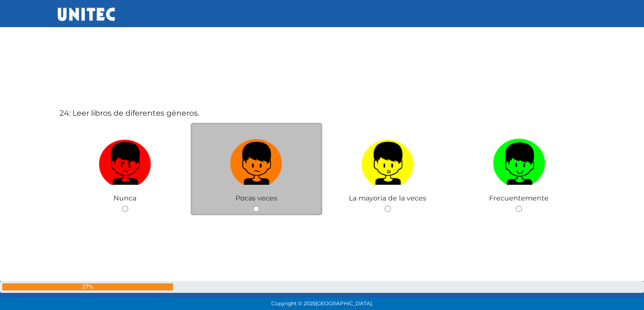
click at [256, 209] on input "radio" at bounding box center [256, 209] width 6 height 6
radio input "true"
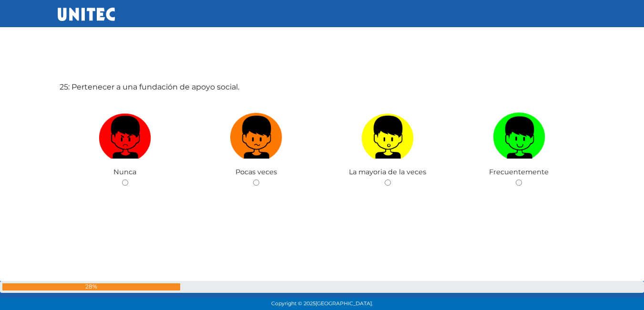
scroll to position [7495, 0]
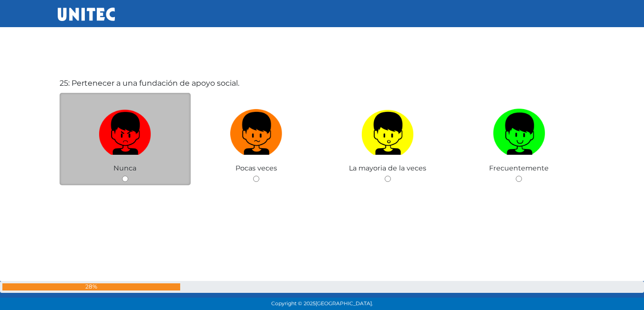
click at [121, 176] on div "Nunca" at bounding box center [126, 139] width 132 height 93
click at [125, 179] on input "radio" at bounding box center [125, 179] width 6 height 6
radio input "true"
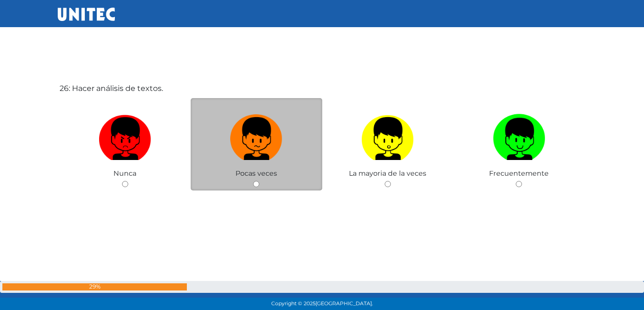
scroll to position [7806, 0]
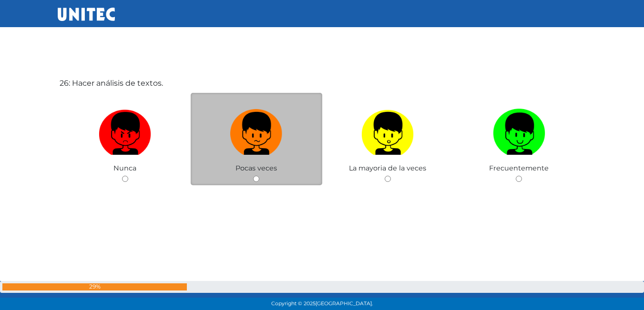
click at [255, 179] on input "radio" at bounding box center [256, 179] width 6 height 6
radio input "true"
click at [255, 179] on input "radio" at bounding box center [256, 179] width 6 height 6
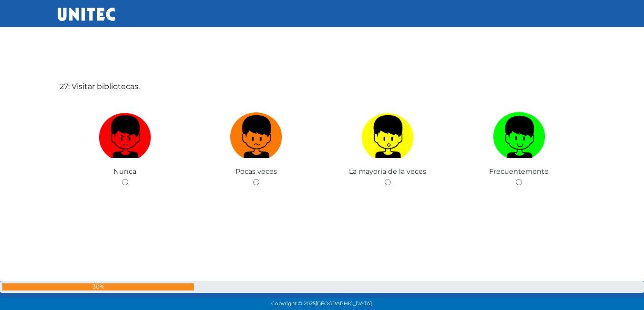
scroll to position [8116, 0]
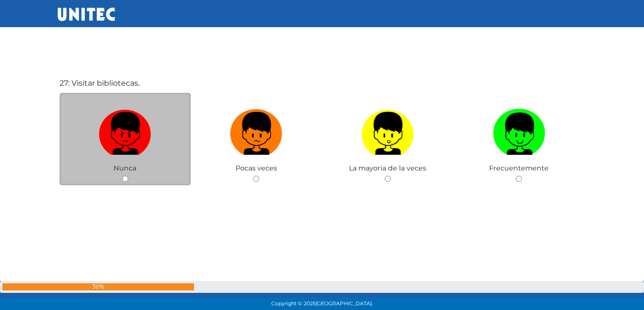
click at [124, 178] on input "radio" at bounding box center [125, 179] width 6 height 6
radio input "true"
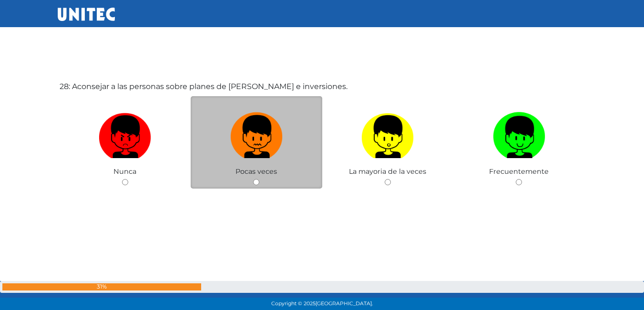
scroll to position [8426, 0]
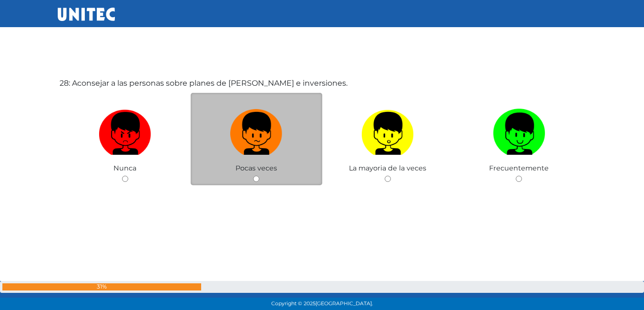
click at [257, 179] on input "radio" at bounding box center [256, 179] width 6 height 6
radio input "true"
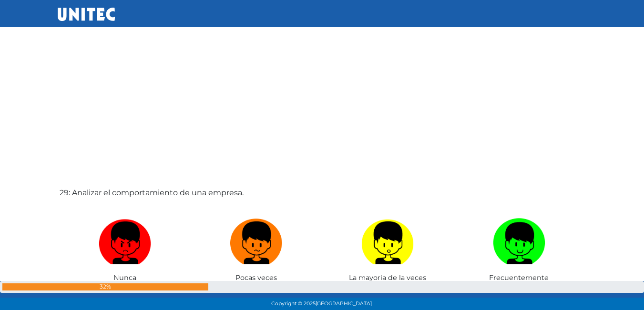
scroll to position [8699, 0]
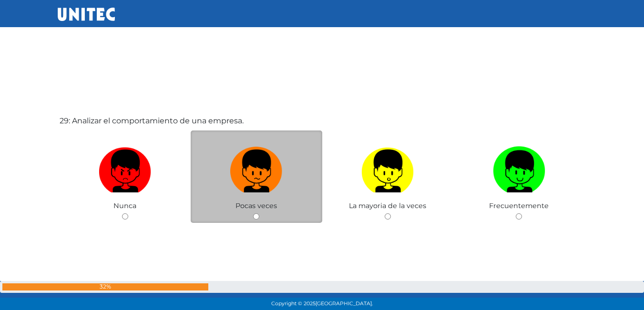
click at [254, 215] on input "radio" at bounding box center [256, 217] width 6 height 6
radio input "true"
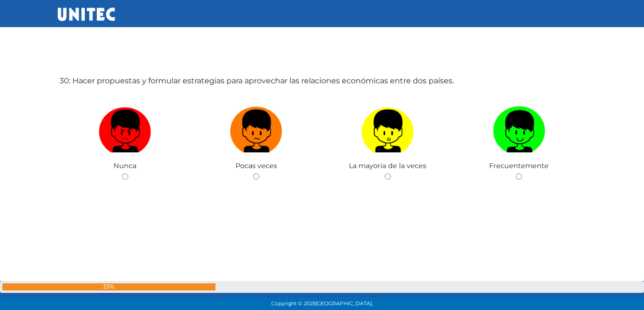
scroll to position [9033, 0]
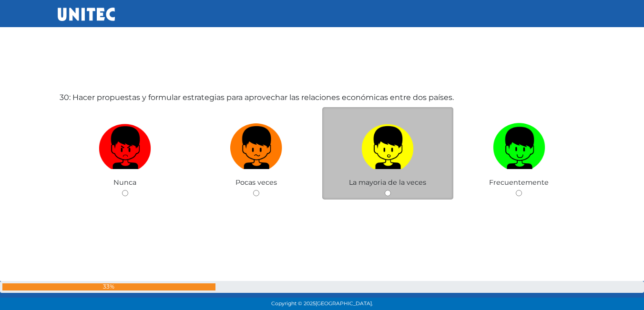
click at [385, 194] on input "radio" at bounding box center [388, 193] width 6 height 6
radio input "true"
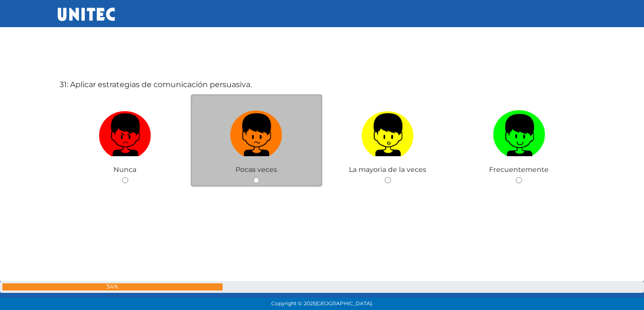
scroll to position [9357, 0]
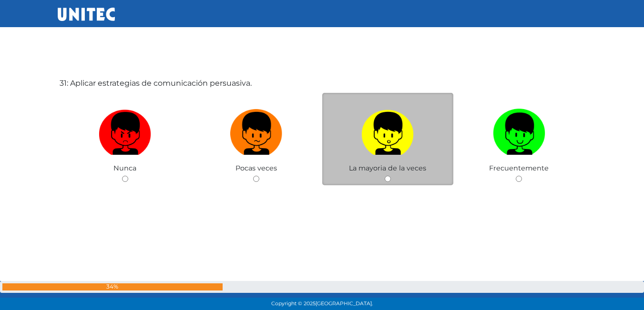
click at [385, 179] on input "radio" at bounding box center [388, 179] width 6 height 6
radio input "true"
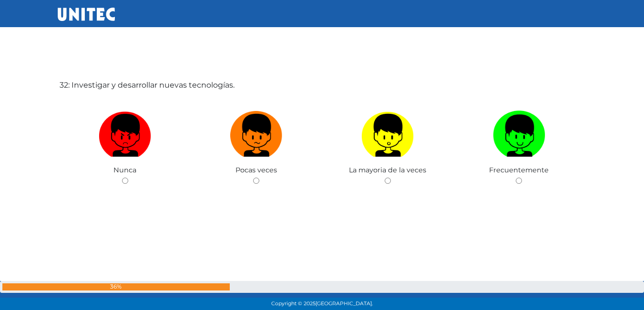
scroll to position [9668, 0]
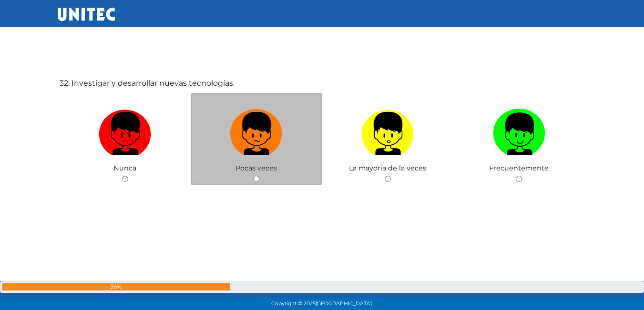
click at [257, 177] on input "radio" at bounding box center [256, 179] width 6 height 6
radio input "true"
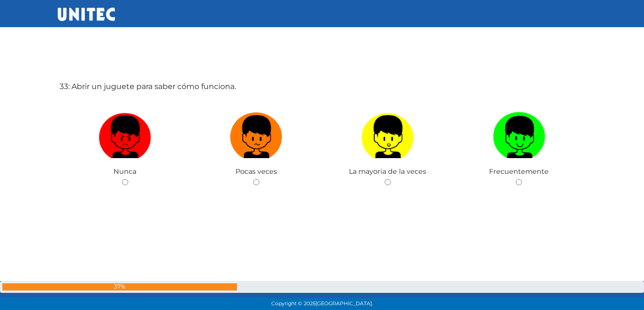
scroll to position [9978, 0]
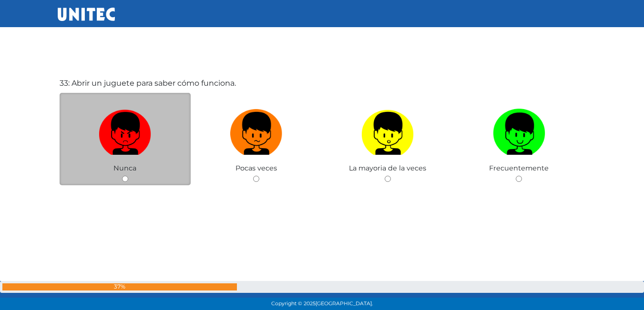
click at [125, 178] on input "radio" at bounding box center [125, 179] width 6 height 6
radio input "true"
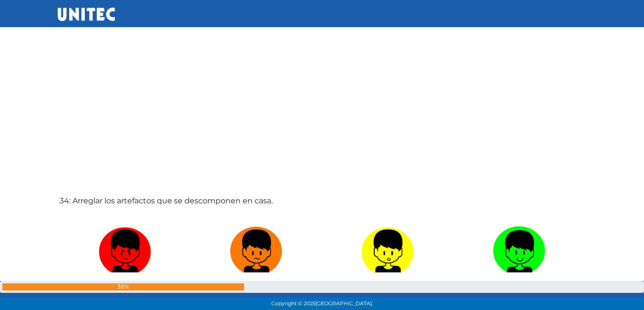
scroll to position [10218, 0]
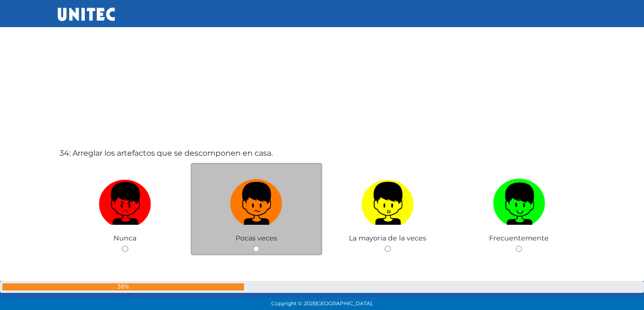
click at [258, 247] on input "radio" at bounding box center [256, 249] width 6 height 6
radio input "true"
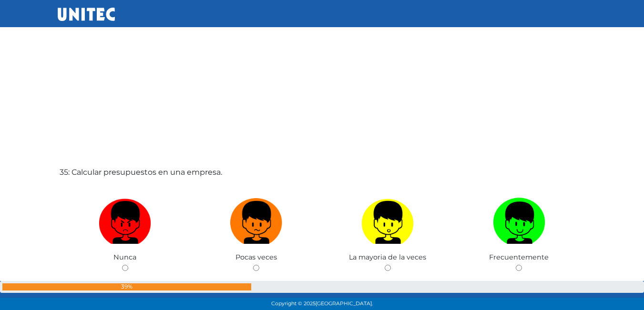
scroll to position [10634, 0]
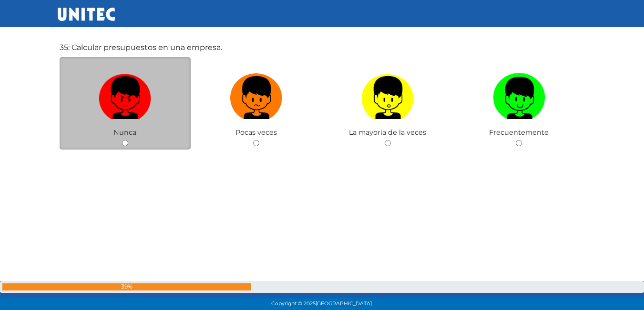
click at [123, 141] on input "radio" at bounding box center [125, 143] width 6 height 6
radio input "true"
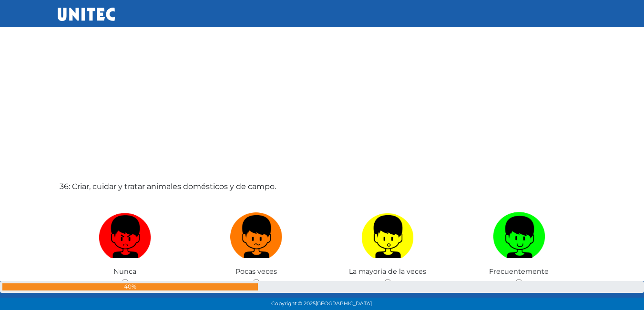
scroll to position [10718, 0]
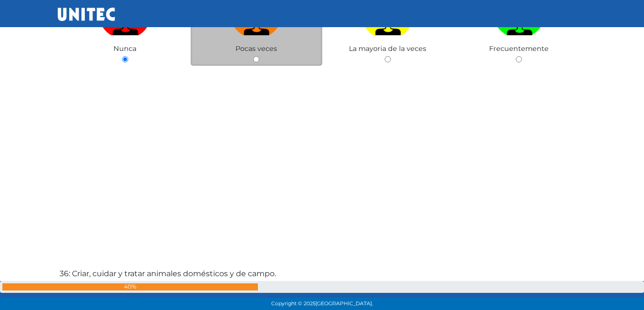
click at [255, 57] on input "radio" at bounding box center [256, 59] width 6 height 6
radio input "true"
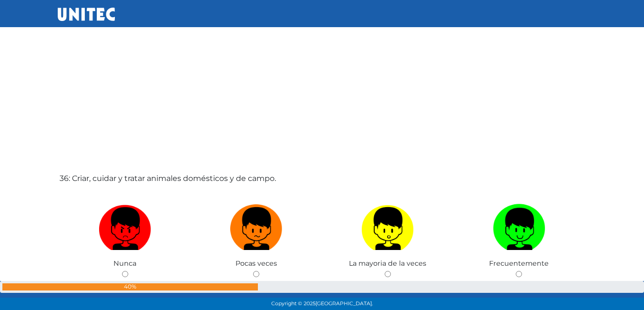
scroll to position [10903, 0]
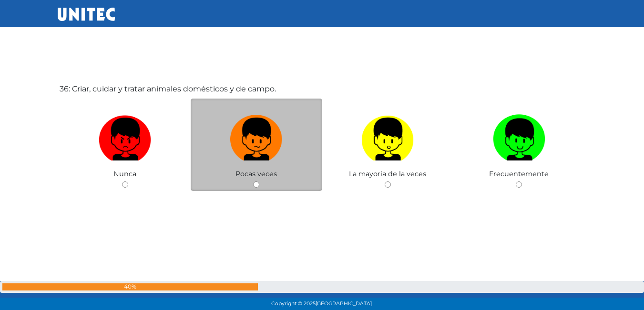
click at [258, 184] on input "radio" at bounding box center [256, 185] width 6 height 6
radio input "true"
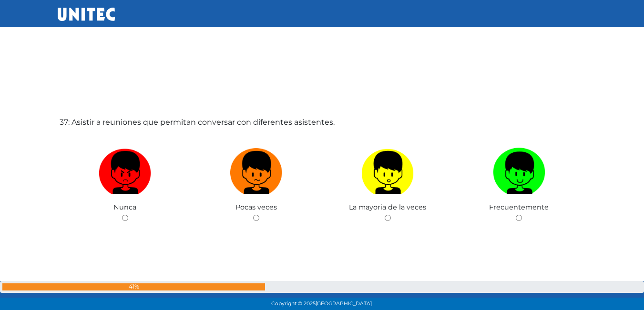
scroll to position [11219, 0]
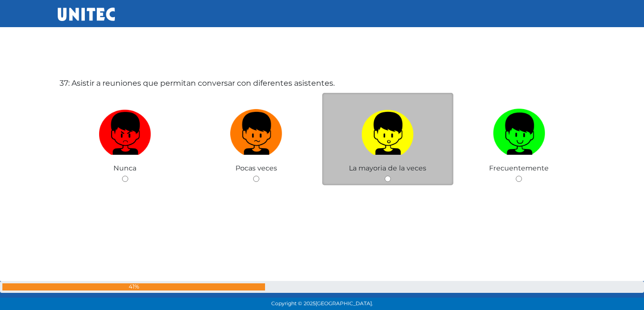
click at [390, 179] on input "radio" at bounding box center [388, 179] width 6 height 6
radio input "true"
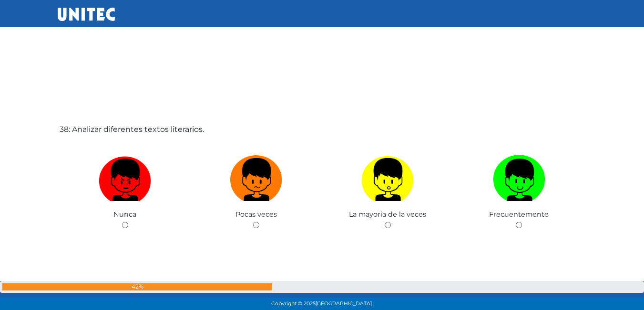
scroll to position [11538, 0]
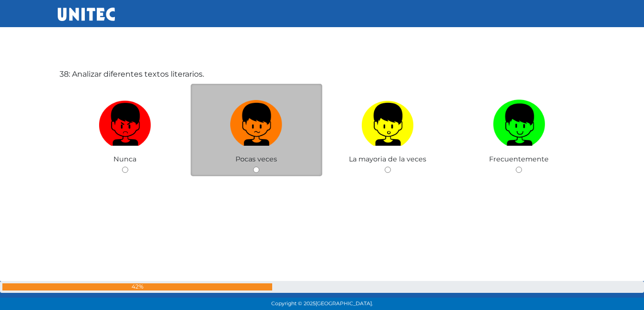
click at [258, 168] on input "radio" at bounding box center [256, 170] width 6 height 6
radio input "true"
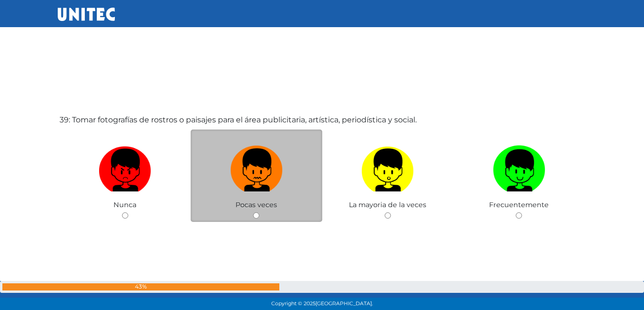
scroll to position [11818, 0]
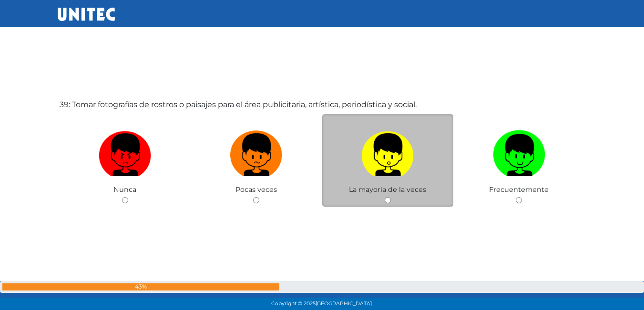
click at [387, 200] on input "radio" at bounding box center [388, 200] width 6 height 6
radio input "true"
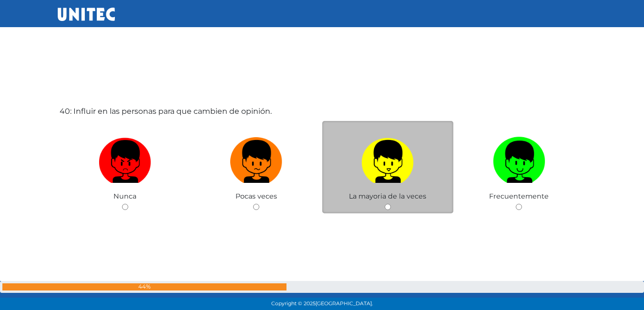
scroll to position [12152, 0]
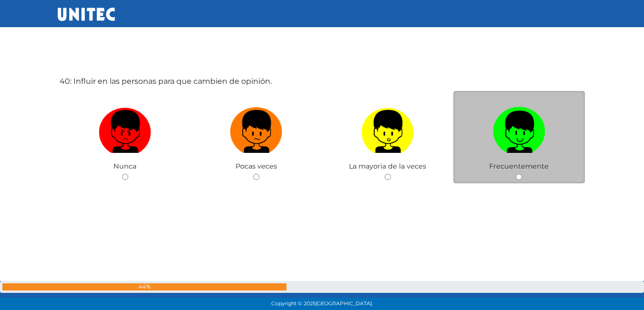
click at [518, 176] on input "radio" at bounding box center [519, 177] width 6 height 6
radio input "true"
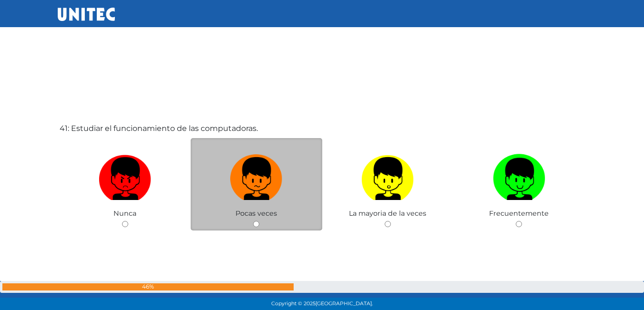
scroll to position [12432, 0]
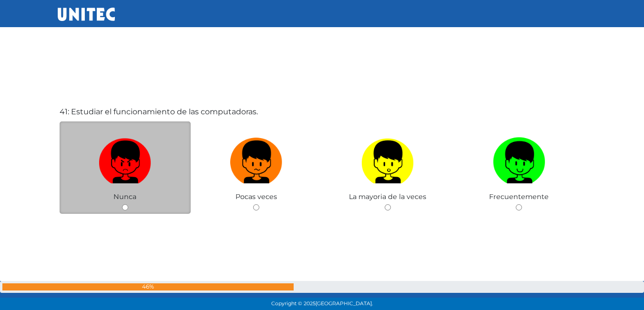
click at [124, 209] on input "radio" at bounding box center [125, 207] width 6 height 6
radio input "true"
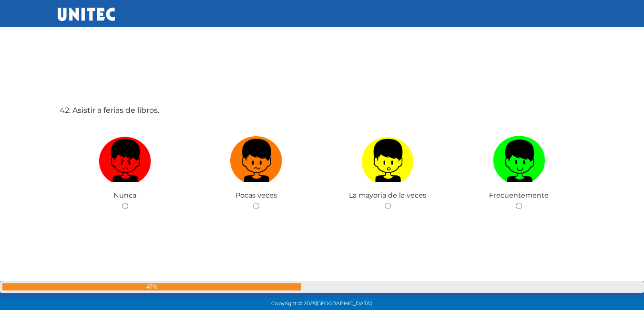
scroll to position [12765, 0]
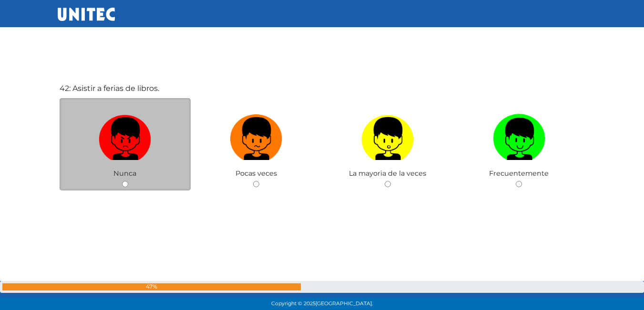
click at [127, 187] on input "radio" at bounding box center [125, 184] width 6 height 6
radio input "true"
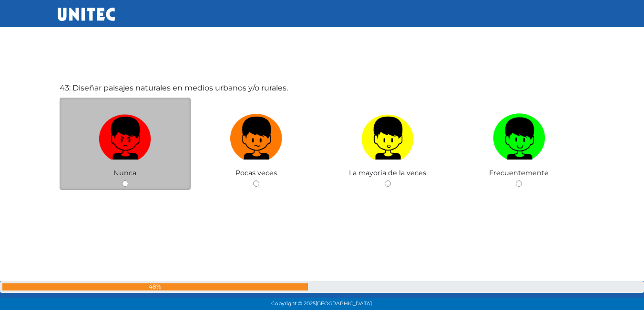
scroll to position [13081, 0]
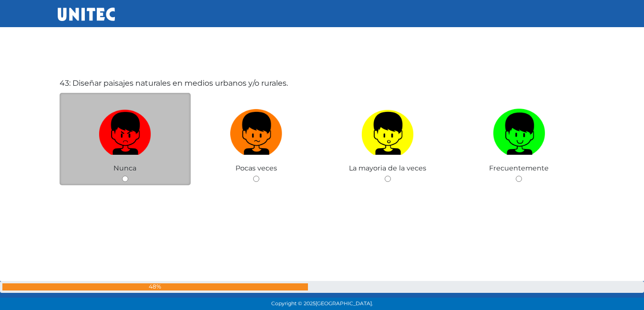
click at [123, 177] on input "radio" at bounding box center [125, 179] width 6 height 6
radio input "true"
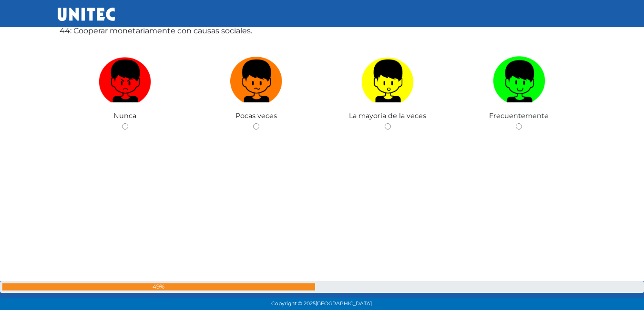
scroll to position [13348, 0]
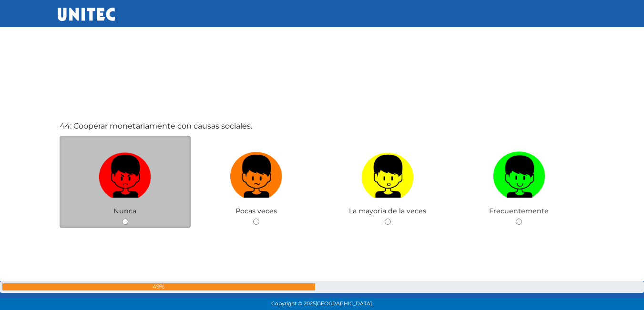
click at [125, 222] on input "radio" at bounding box center [125, 222] width 6 height 6
radio input "true"
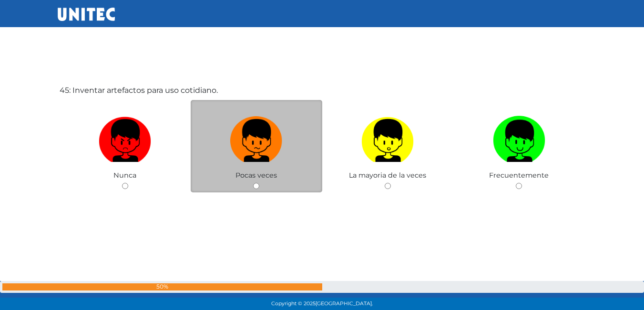
scroll to position [13702, 0]
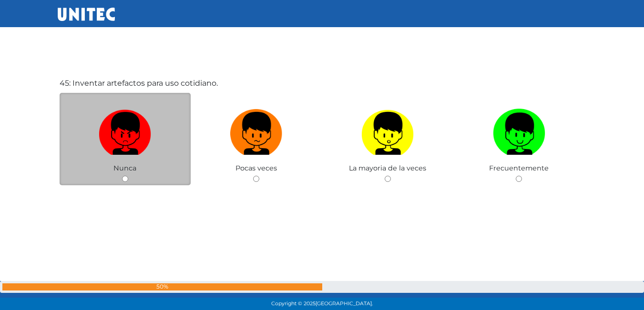
click at [126, 178] on input "radio" at bounding box center [125, 179] width 6 height 6
radio input "true"
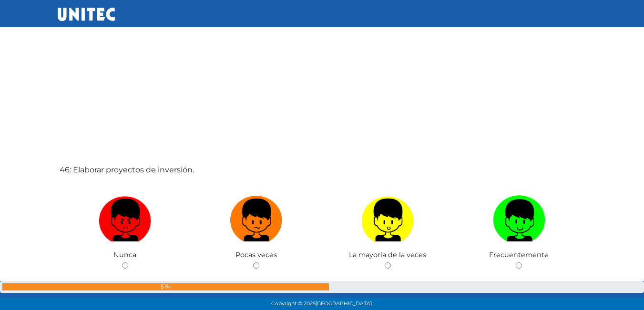
scroll to position [14020, 0]
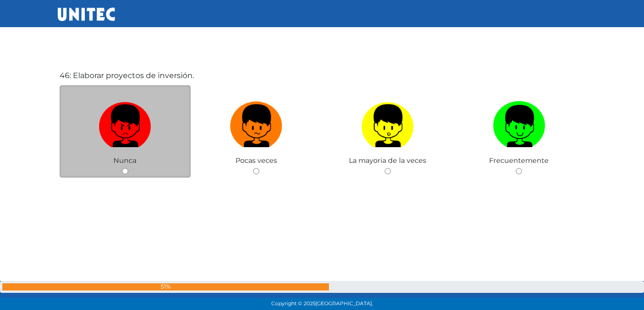
click at [124, 169] on input "radio" at bounding box center [125, 171] width 6 height 6
radio input "true"
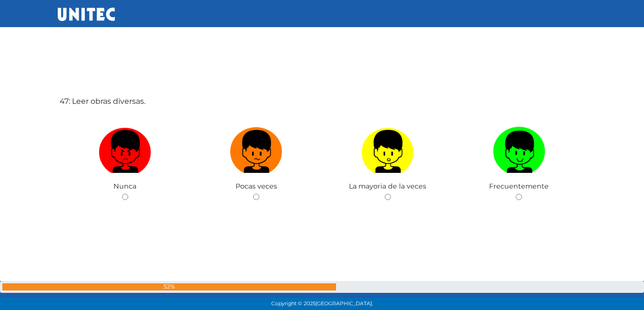
scroll to position [14287, 0]
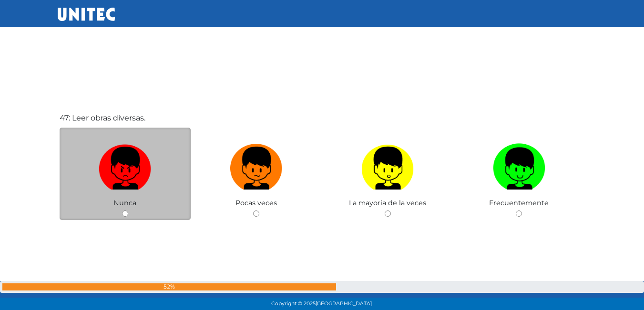
click at [125, 213] on input "radio" at bounding box center [125, 214] width 6 height 6
radio input "true"
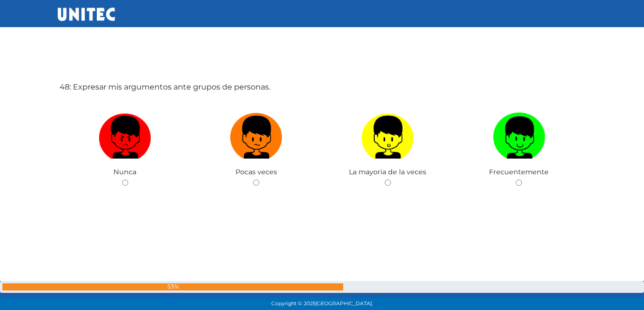
scroll to position [14633, 0]
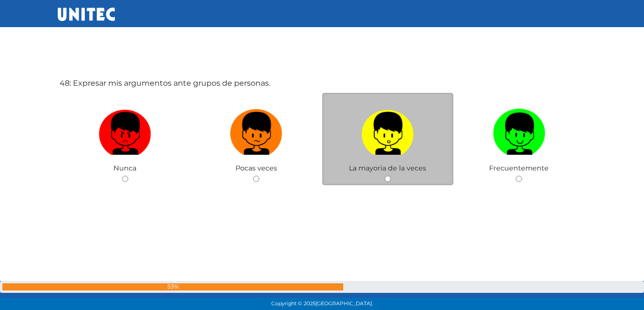
click at [387, 178] on input "radio" at bounding box center [388, 179] width 6 height 6
radio input "true"
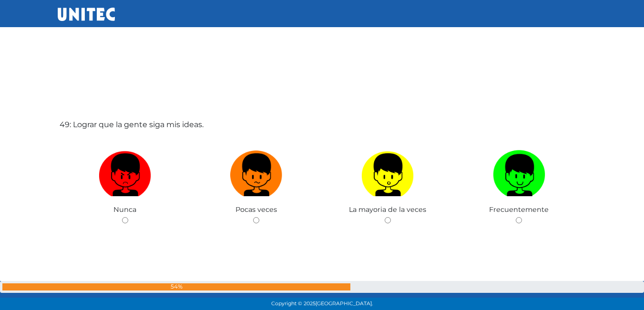
scroll to position [14907, 0]
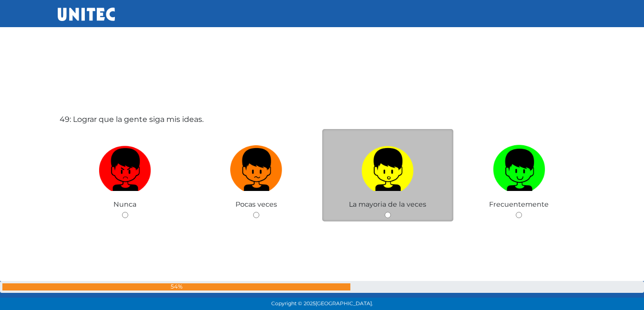
click at [390, 215] on input "radio" at bounding box center [388, 215] width 6 height 6
radio input "true"
click at [390, 215] on input "radio" at bounding box center [388, 215] width 6 height 6
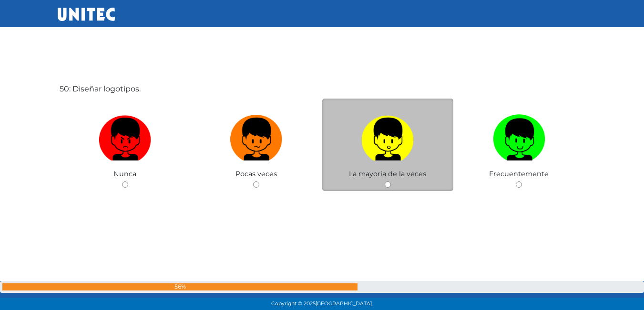
scroll to position [15253, 0]
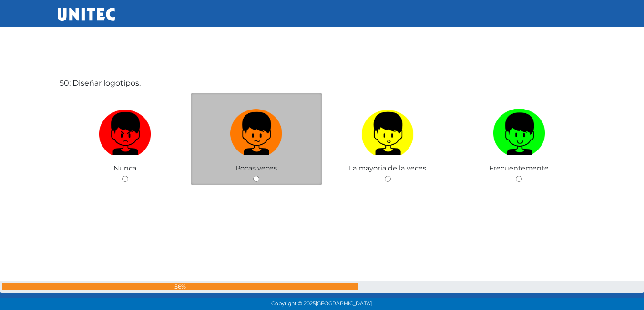
click at [258, 179] on input "radio" at bounding box center [256, 179] width 6 height 6
radio input "true"
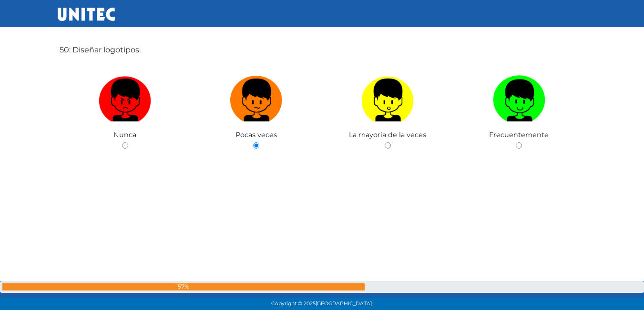
scroll to position [15525, 0]
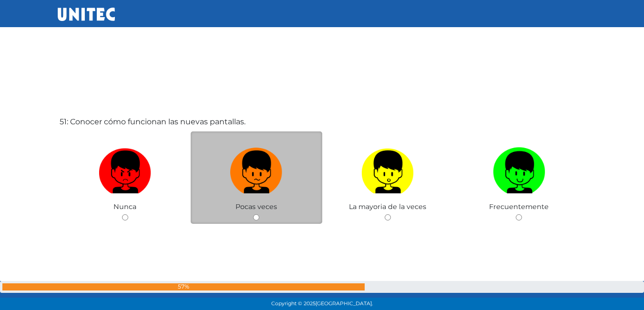
click at [258, 218] on input "radio" at bounding box center [256, 218] width 6 height 6
radio input "true"
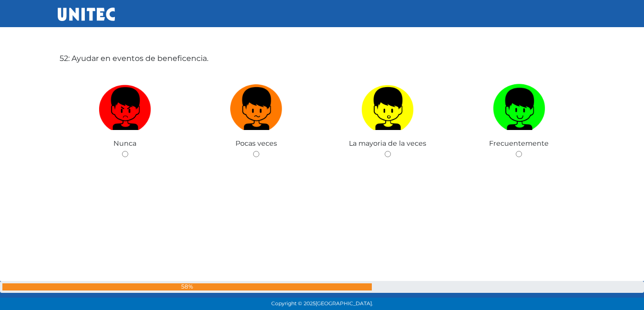
scroll to position [15906, 0]
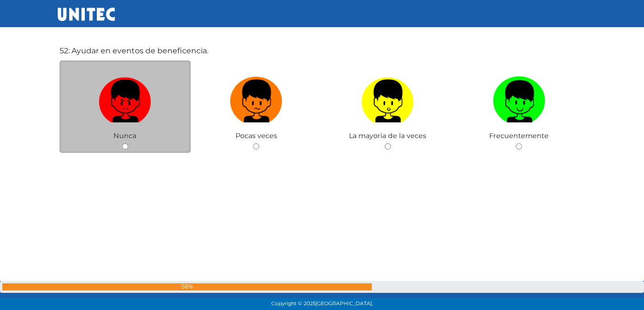
click at [124, 146] on input "radio" at bounding box center [125, 146] width 6 height 6
radio input "true"
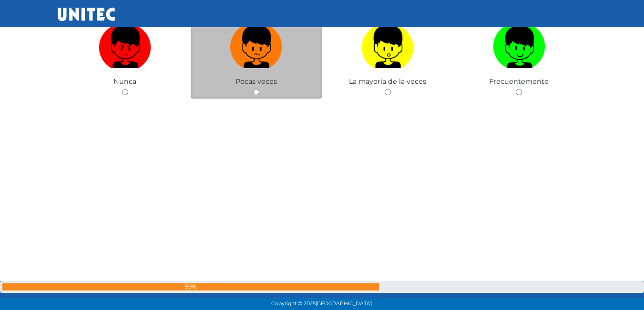
scroll to position [16176, 0]
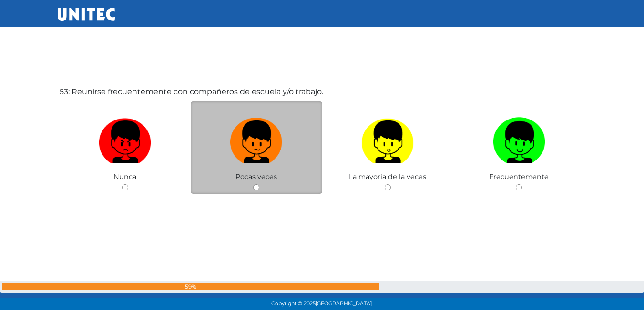
click at [255, 188] on input "radio" at bounding box center [256, 187] width 6 height 6
radio input "true"
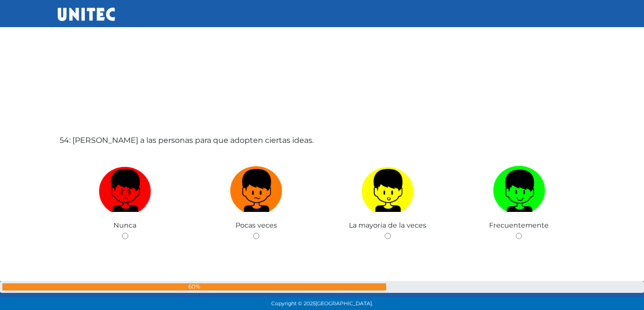
scroll to position [16488, 0]
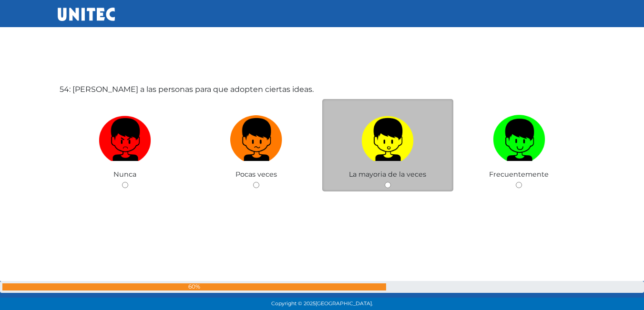
click at [387, 184] on input "radio" at bounding box center [388, 185] width 6 height 6
radio input "true"
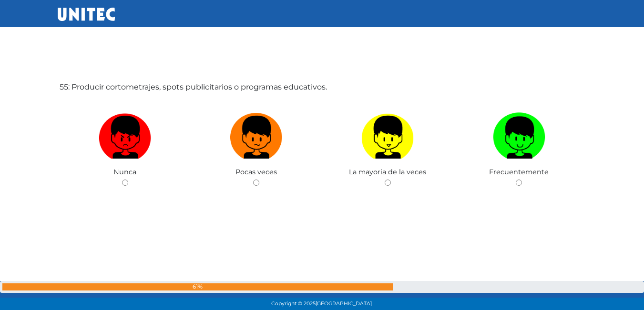
scroll to position [16805, 0]
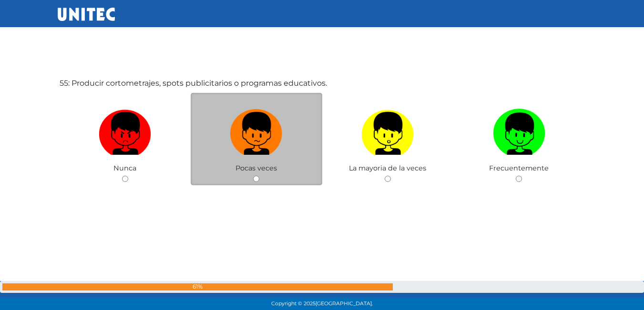
click at [257, 180] on input "radio" at bounding box center [256, 179] width 6 height 6
radio input "true"
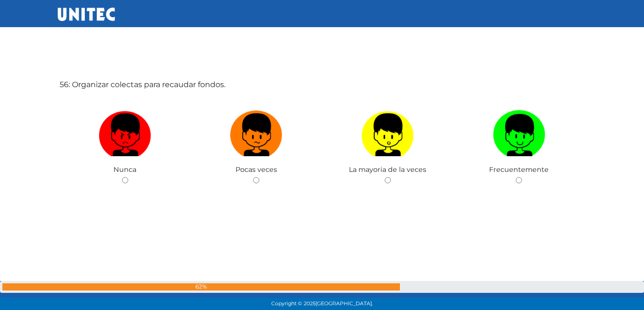
scroll to position [17115, 0]
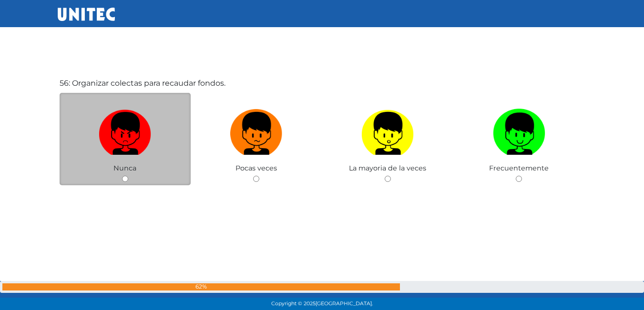
click at [126, 180] on input "radio" at bounding box center [125, 179] width 6 height 6
radio input "true"
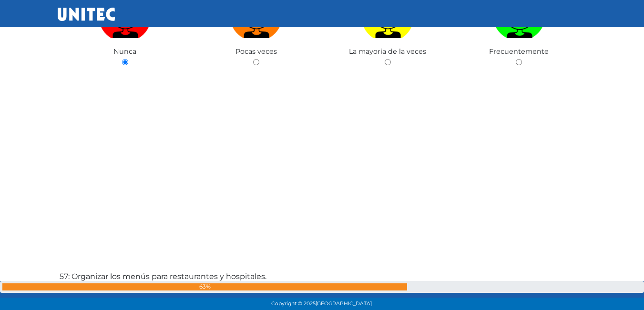
scroll to position [17384, 0]
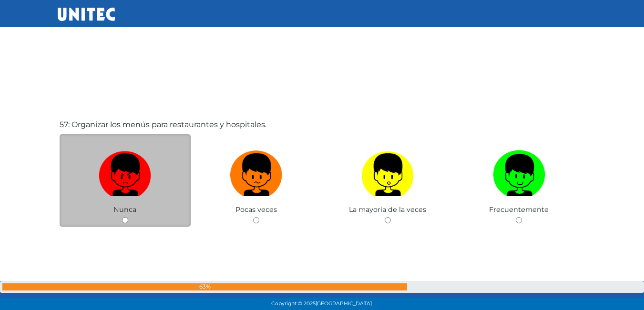
click at [123, 220] on input "radio" at bounding box center [125, 220] width 6 height 6
radio input "true"
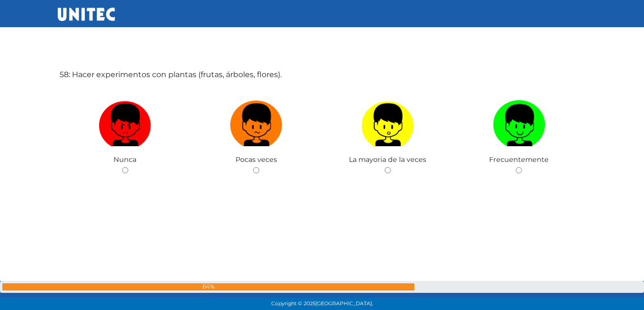
scroll to position [17745, 0]
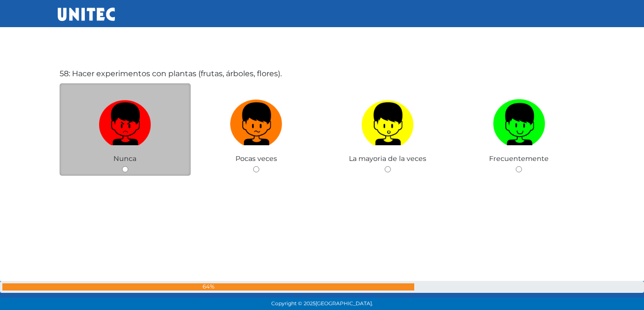
click at [124, 170] on input "radio" at bounding box center [125, 169] width 6 height 6
radio input "true"
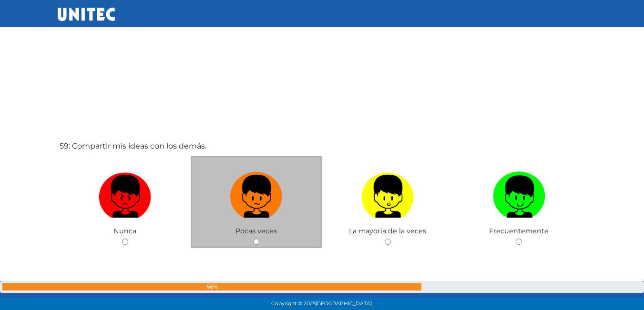
scroll to position [18014, 0]
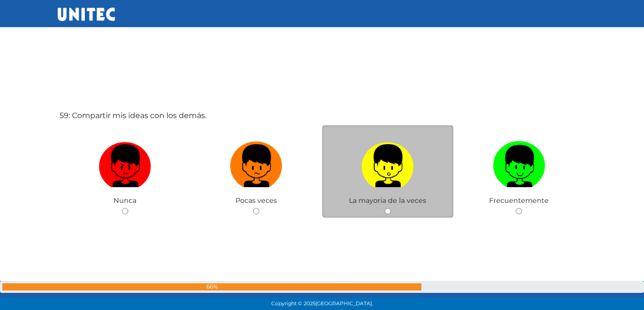
click at [386, 211] on input "radio" at bounding box center [388, 211] width 6 height 6
radio input "true"
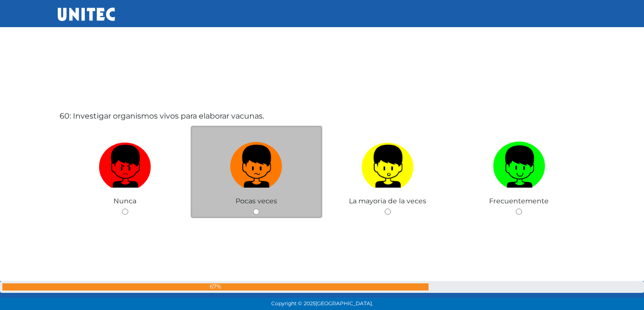
scroll to position [18356, 0]
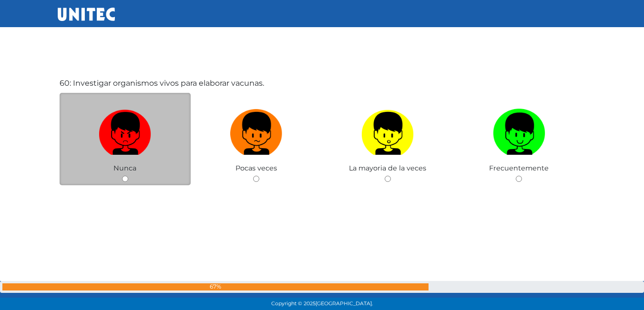
click at [125, 178] on input "radio" at bounding box center [125, 179] width 6 height 6
radio input "true"
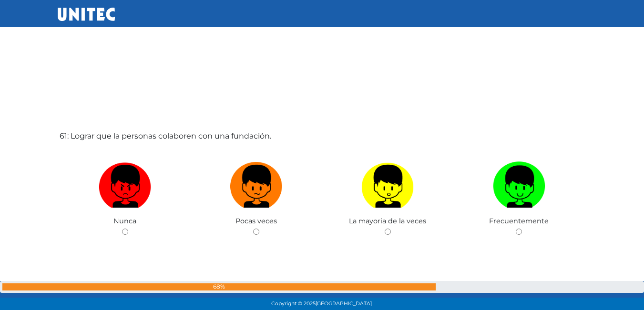
scroll to position [18669, 0]
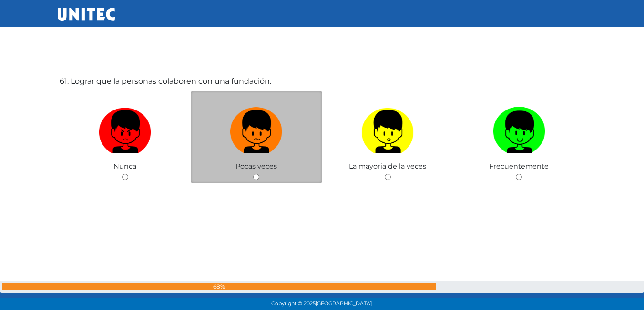
click at [257, 179] on input "radio" at bounding box center [256, 177] width 6 height 6
radio input "true"
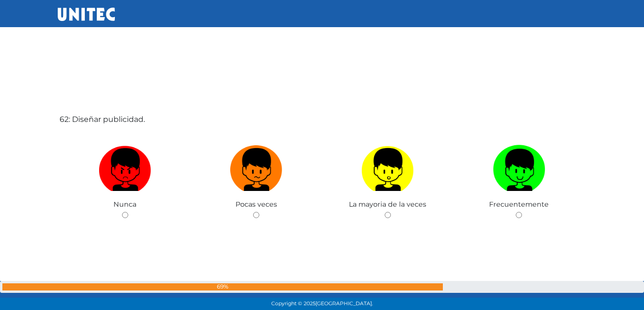
scroll to position [18988, 0]
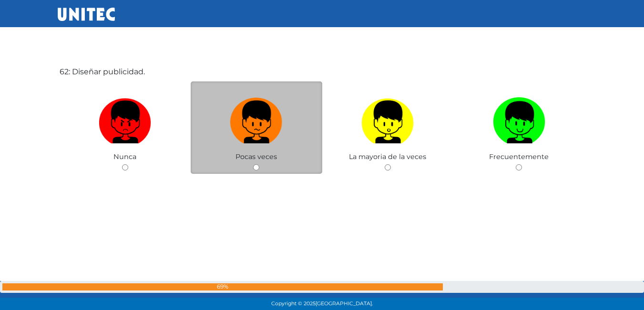
click at [255, 165] on input "radio" at bounding box center [256, 167] width 6 height 6
radio input "true"
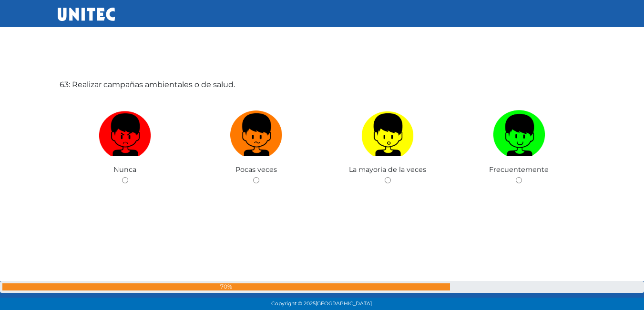
scroll to position [19287, 0]
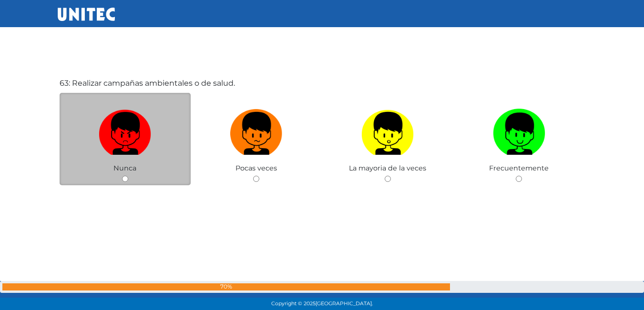
click at [125, 180] on input "radio" at bounding box center [125, 179] width 6 height 6
radio input "true"
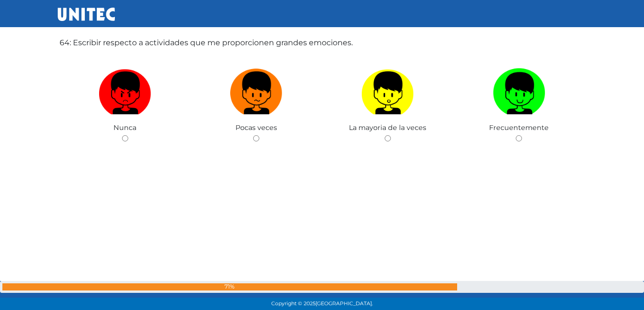
scroll to position [19594, 0]
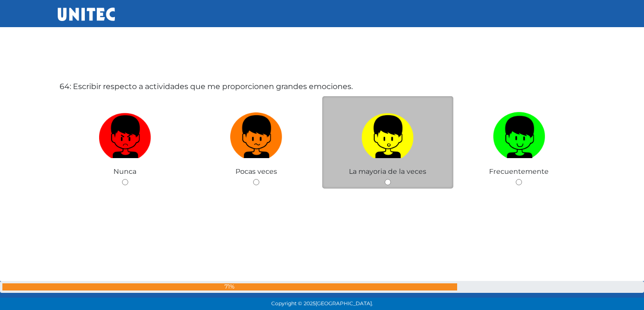
click at [387, 179] on div "La mayoria de la veces" at bounding box center [388, 142] width 132 height 93
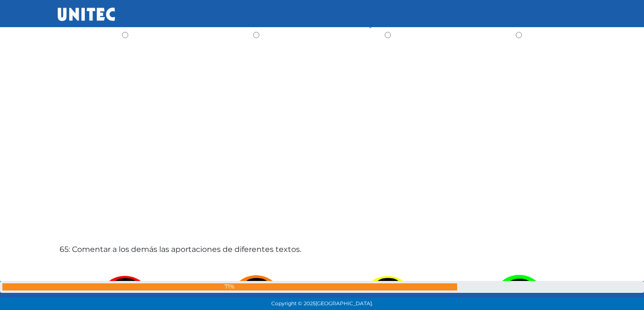
scroll to position [19737, 0]
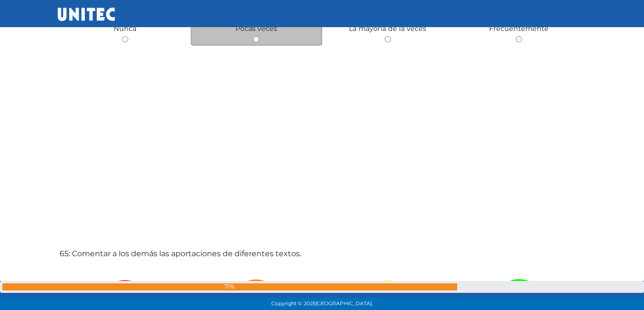
click at [258, 37] on input "radio" at bounding box center [256, 39] width 6 height 6
radio input "true"
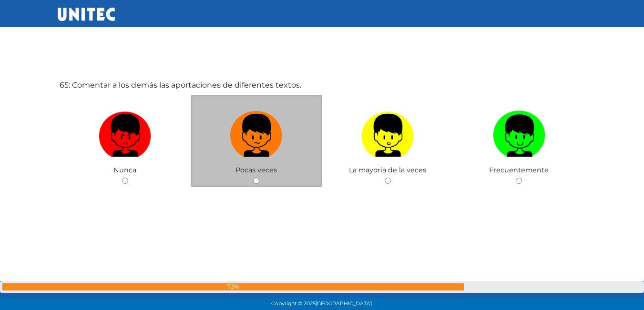
scroll to position [19908, 0]
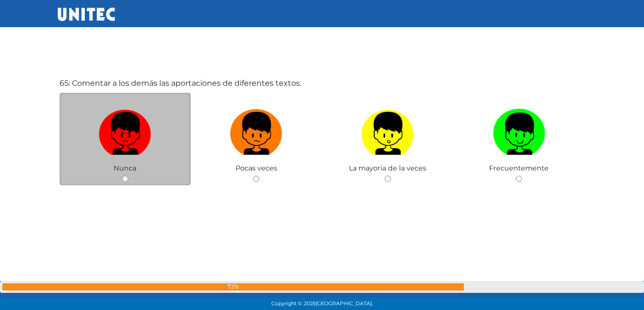
click at [127, 182] on input "radio" at bounding box center [125, 179] width 6 height 6
radio input "true"
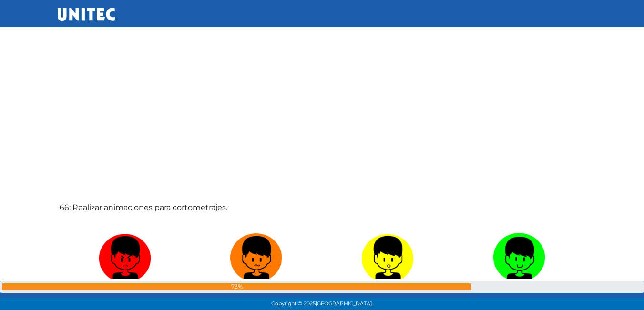
scroll to position [20194, 0]
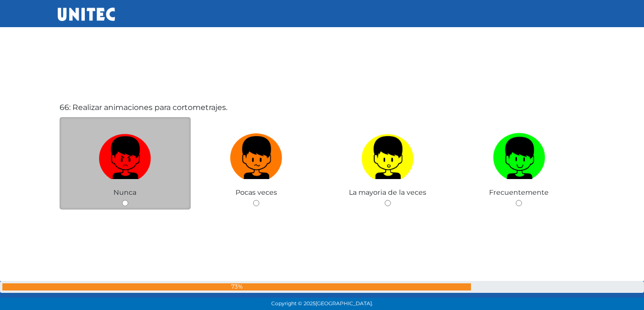
click at [123, 202] on input "radio" at bounding box center [125, 203] width 6 height 6
radio input "true"
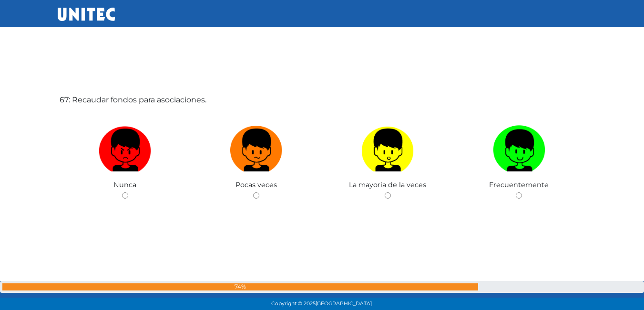
scroll to position [20560, 0]
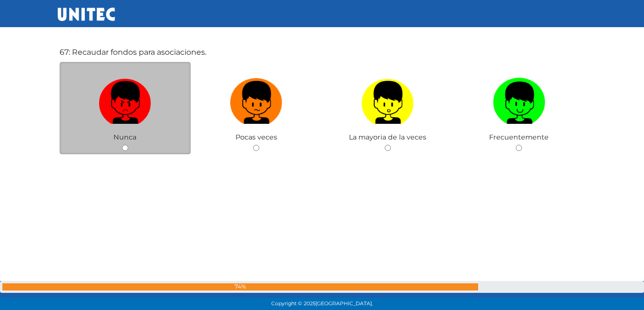
click at [125, 148] on input "radio" at bounding box center [125, 148] width 6 height 6
radio input "true"
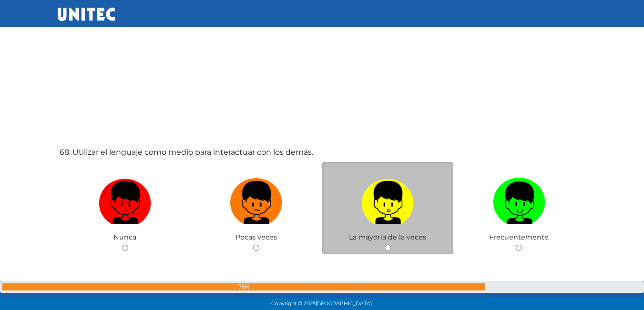
scroll to position [20777, 0]
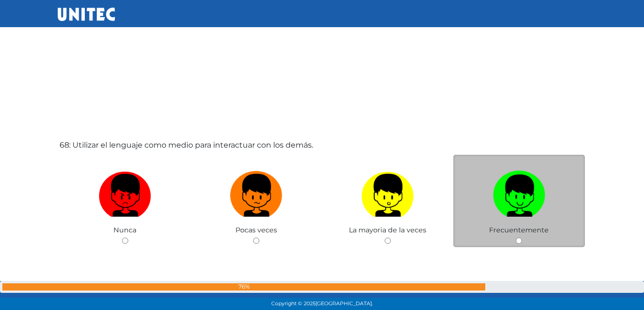
click at [517, 241] on input "radio" at bounding box center [519, 241] width 6 height 6
radio input "true"
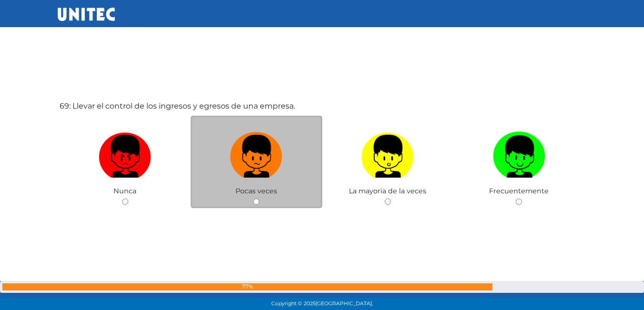
scroll to position [21123, 0]
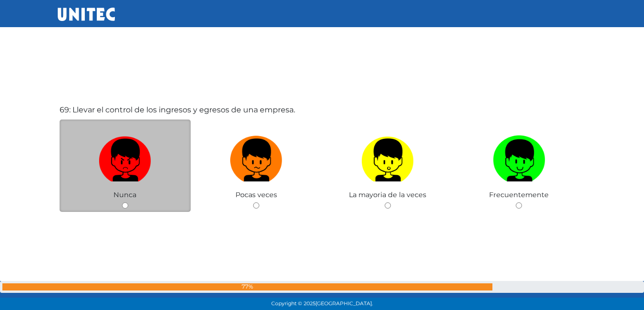
click at [125, 208] on input "radio" at bounding box center [125, 206] width 6 height 6
radio input "true"
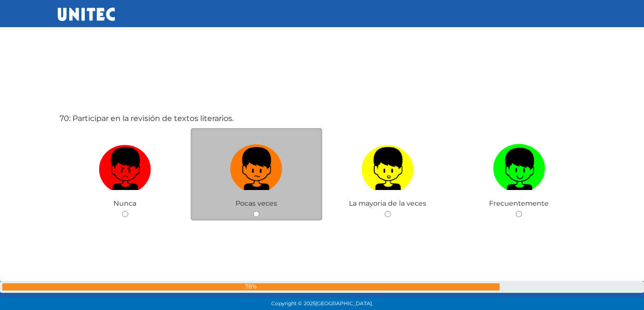
scroll to position [21435, 0]
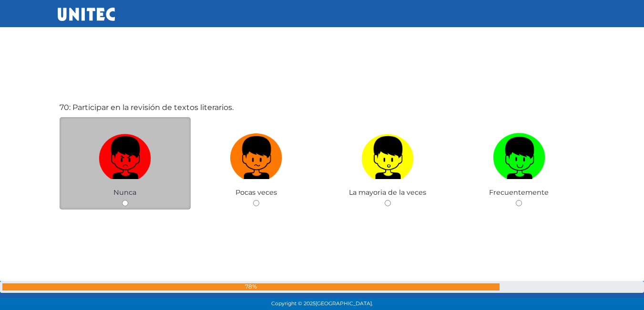
click at [125, 201] on input "radio" at bounding box center [125, 203] width 6 height 6
radio input "true"
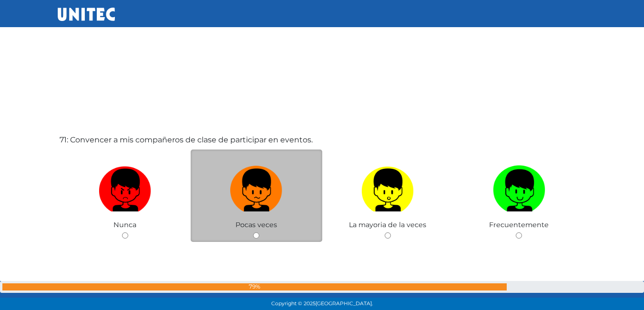
scroll to position [21745, 0]
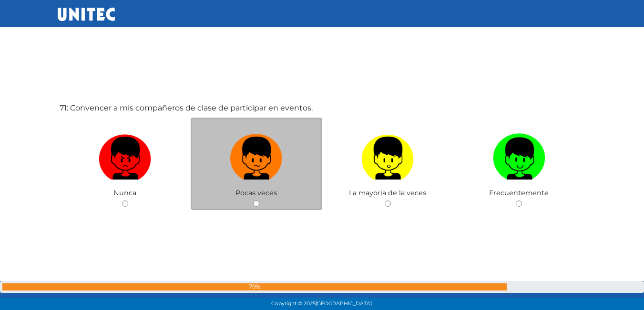
click at [256, 201] on input "radio" at bounding box center [256, 204] width 6 height 6
radio input "true"
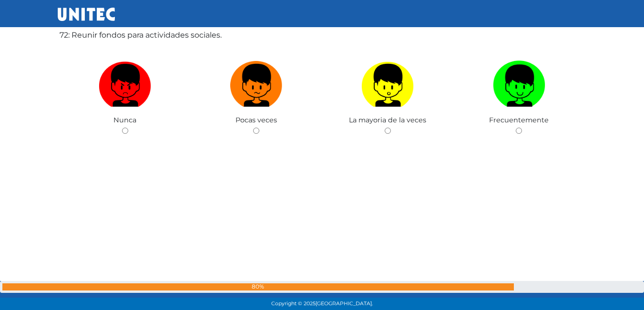
scroll to position [22081, 0]
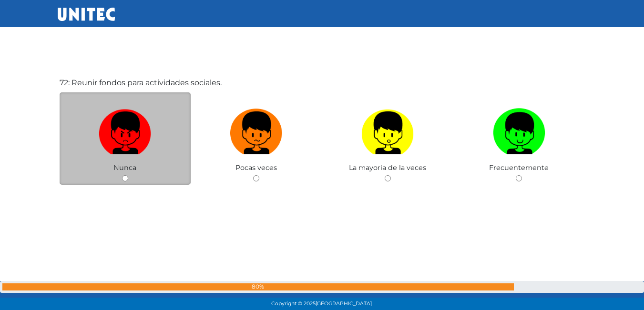
click at [124, 177] on input "radio" at bounding box center [125, 178] width 6 height 6
radio input "true"
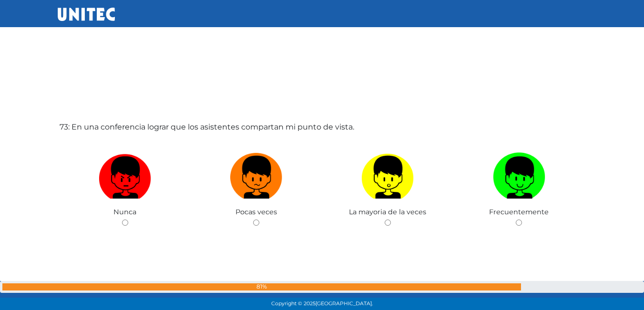
scroll to position [22401, 0]
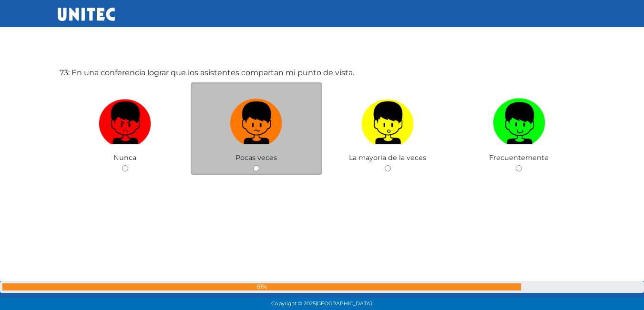
click at [258, 169] on input "radio" at bounding box center [256, 168] width 6 height 6
radio input "true"
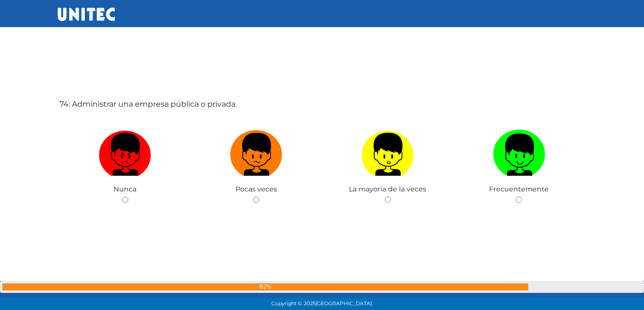
scroll to position [22701, 0]
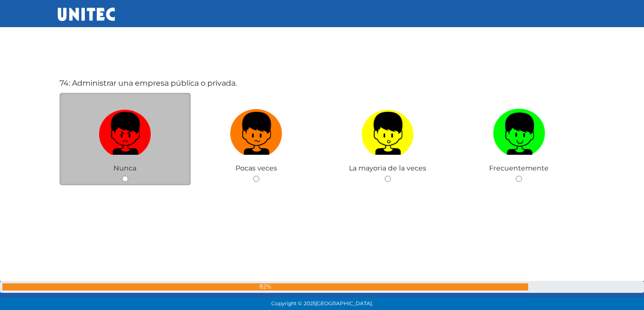
click at [124, 178] on input "radio" at bounding box center [125, 179] width 6 height 6
radio input "true"
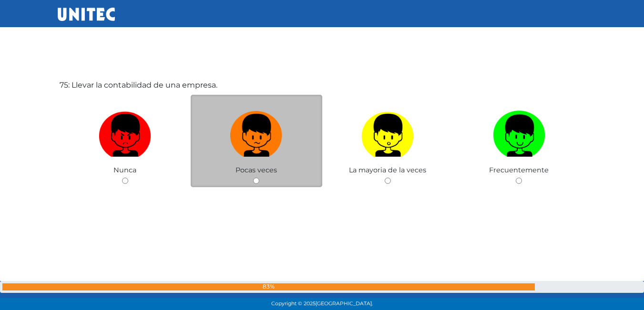
scroll to position [23011, 0]
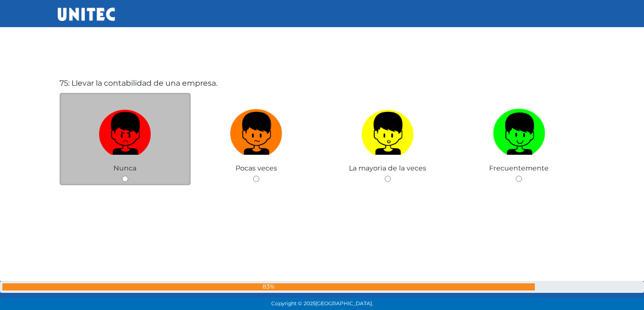
click at [125, 179] on input "radio" at bounding box center [125, 179] width 6 height 6
radio input "true"
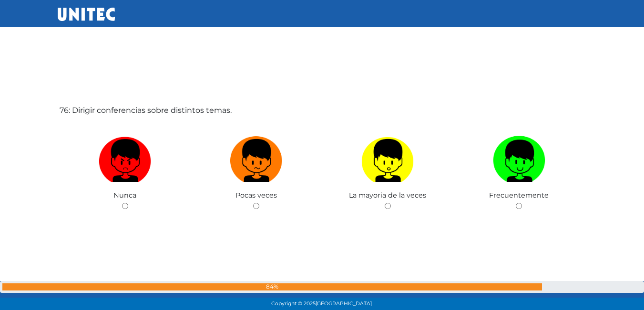
scroll to position [23280, 0]
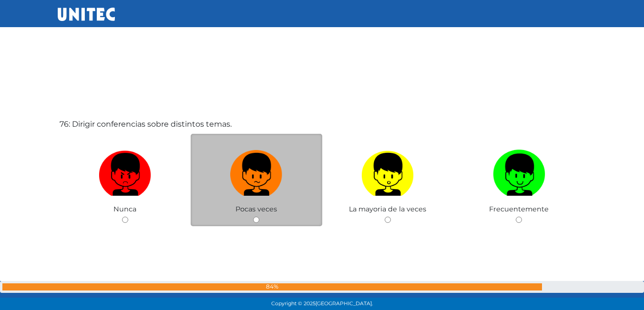
click at [256, 221] on input "radio" at bounding box center [256, 220] width 6 height 6
radio input "true"
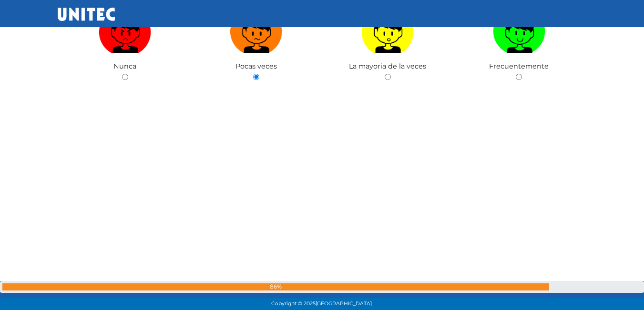
scroll to position [23614, 0]
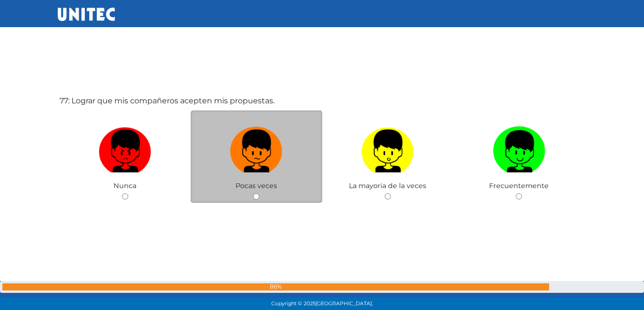
click at [257, 195] on input "radio" at bounding box center [256, 197] width 6 height 6
radio input "true"
click at [257, 195] on input "radio" at bounding box center [256, 197] width 6 height 6
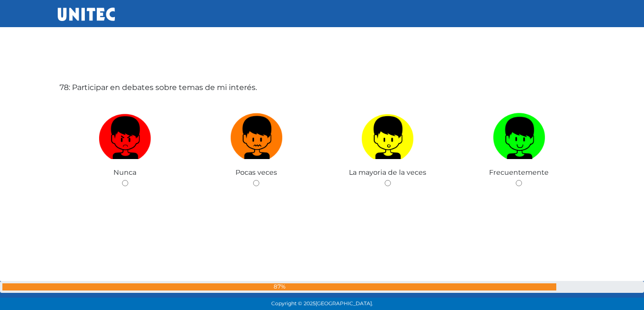
scroll to position [23942, 0]
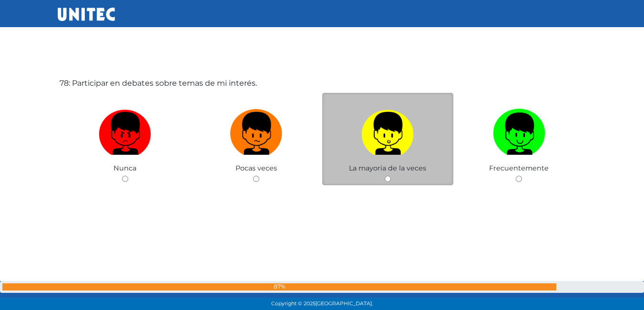
click at [388, 181] on input "radio" at bounding box center [388, 179] width 6 height 6
radio input "true"
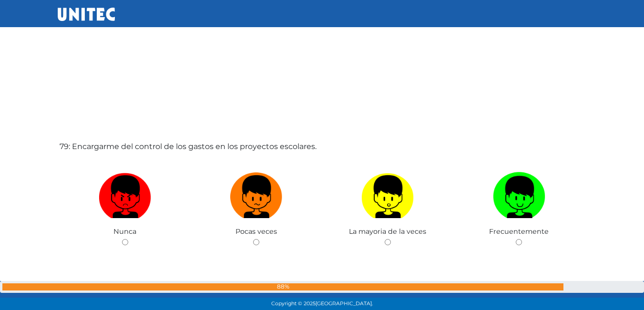
scroll to position [24238, 0]
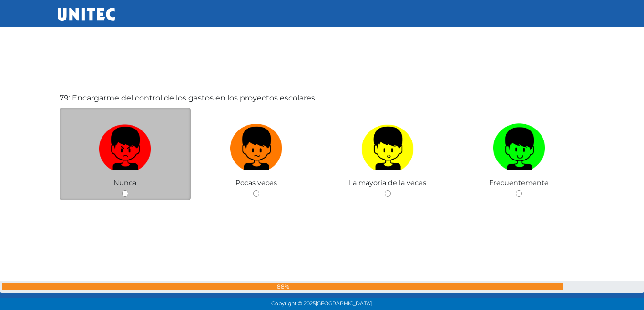
click at [123, 193] on input "radio" at bounding box center [125, 194] width 6 height 6
radio input "true"
click at [123, 193] on input "radio" at bounding box center [125, 194] width 6 height 6
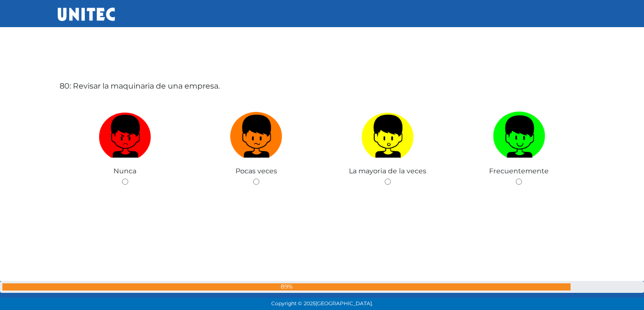
scroll to position [24563, 0]
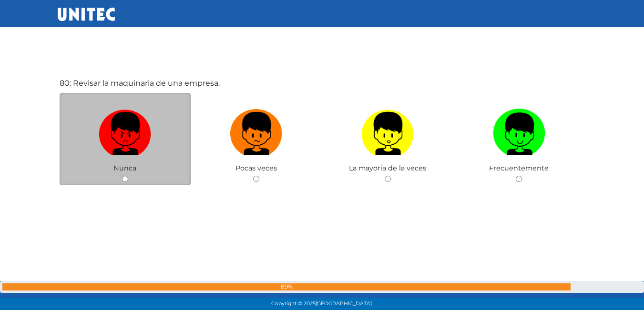
click at [126, 181] on input "radio" at bounding box center [125, 179] width 6 height 6
radio input "true"
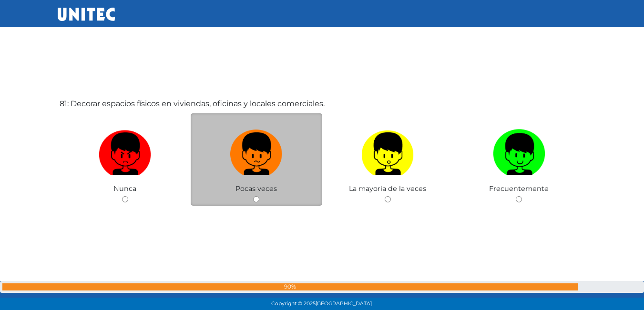
scroll to position [24827, 0]
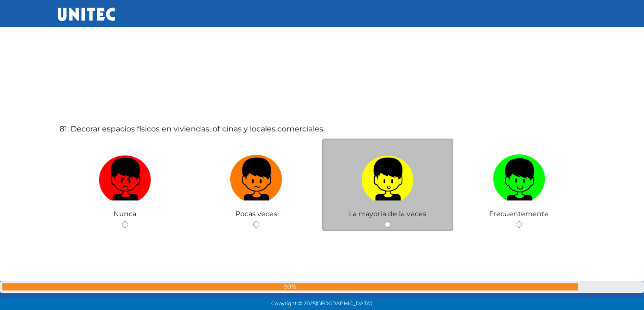
click at [388, 226] on input "radio" at bounding box center [388, 225] width 6 height 6
radio input "true"
click at [388, 226] on div "81: Decorar espacios físicos en viviendas, oficinas y locales comerciales. Nunc…" at bounding box center [322, 201] width 529 height 310
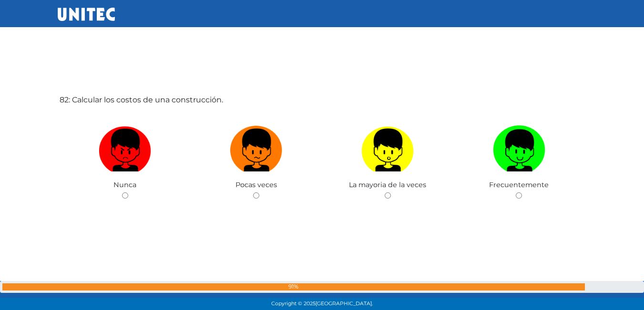
scroll to position [25152, 0]
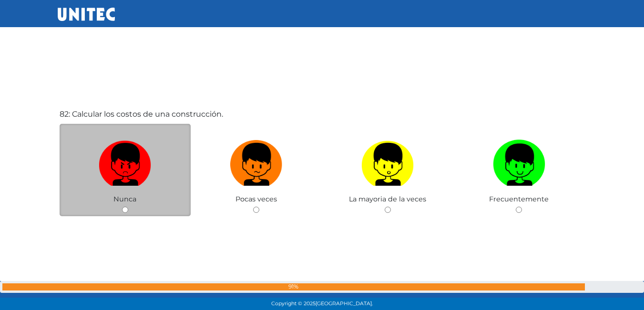
click at [127, 210] on input "radio" at bounding box center [125, 210] width 6 height 6
radio input "true"
click at [127, 210] on div "82: Calcular los costos de una construcción. Nunca Pocas veces La mayoria de la…" at bounding box center [322, 186] width 529 height 310
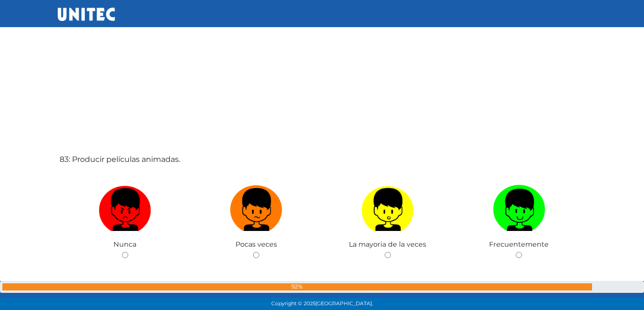
scroll to position [25474, 0]
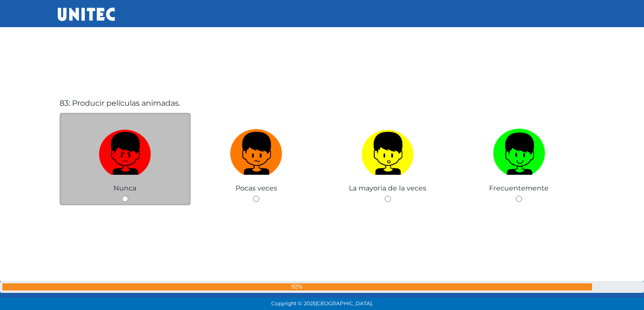
click at [124, 198] on input "radio" at bounding box center [125, 199] width 6 height 6
radio input "true"
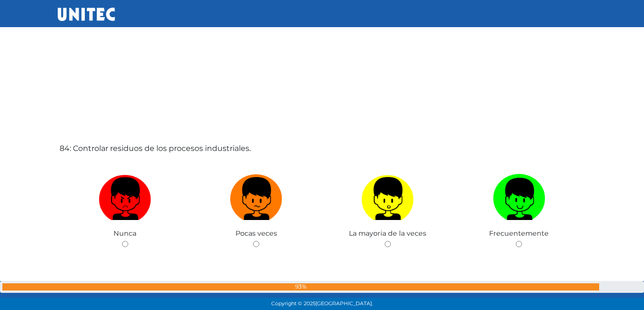
scroll to position [25837, 0]
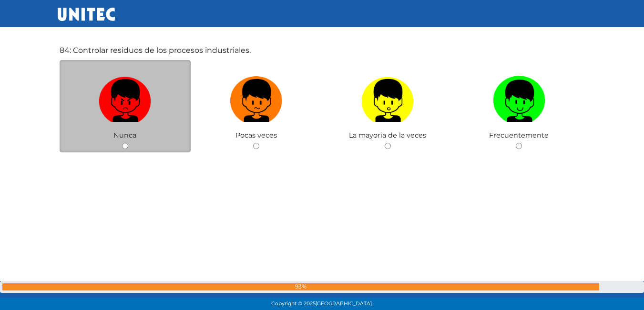
click at [126, 149] on input "radio" at bounding box center [125, 146] width 6 height 6
radio input "true"
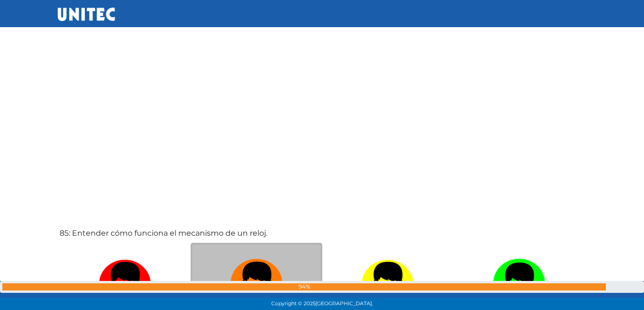
scroll to position [26110, 0]
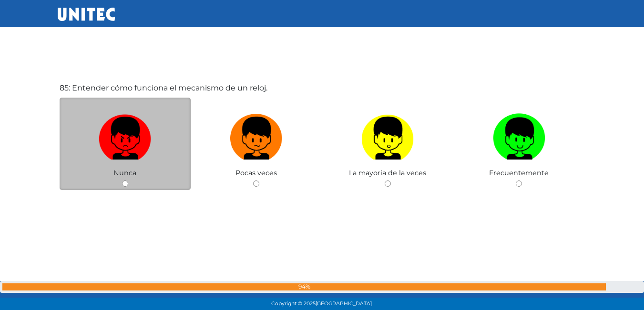
click at [125, 182] on input "radio" at bounding box center [125, 184] width 6 height 6
radio input "true"
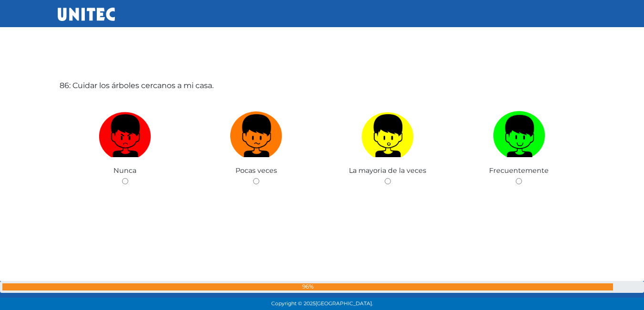
scroll to position [26425, 0]
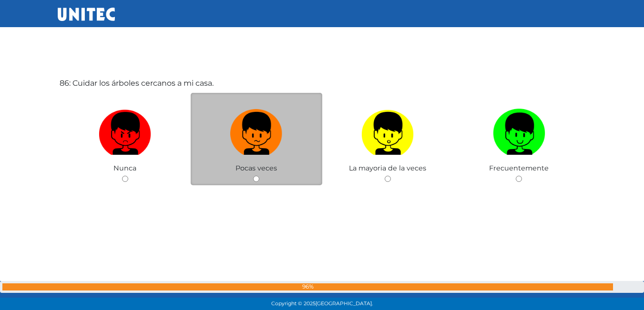
click at [258, 179] on input "radio" at bounding box center [256, 179] width 6 height 6
radio input "true"
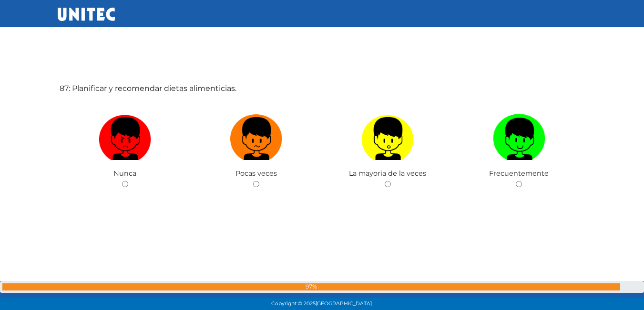
scroll to position [26735, 0]
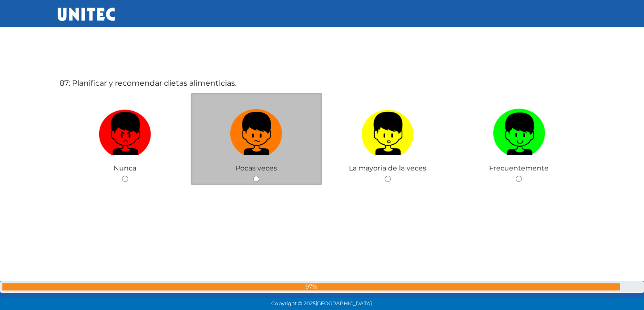
click at [255, 180] on input "radio" at bounding box center [256, 179] width 6 height 6
radio input "true"
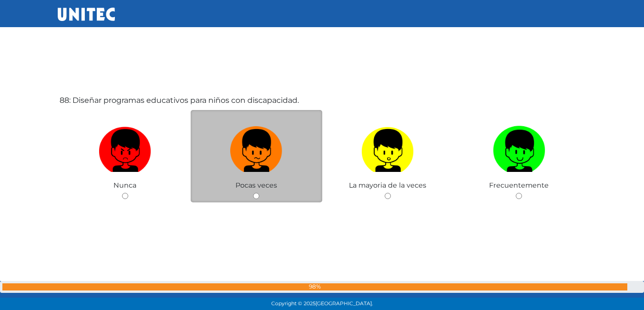
scroll to position [27049, 0]
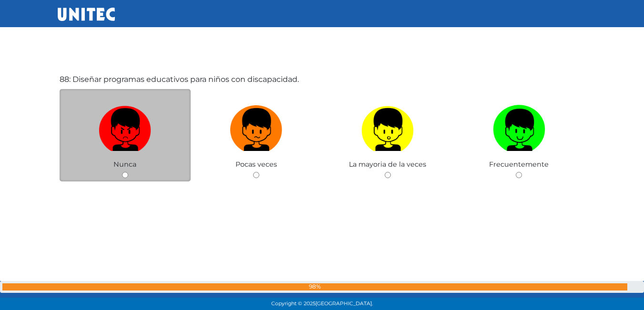
click at [125, 174] on input "radio" at bounding box center [125, 175] width 6 height 6
radio input "true"
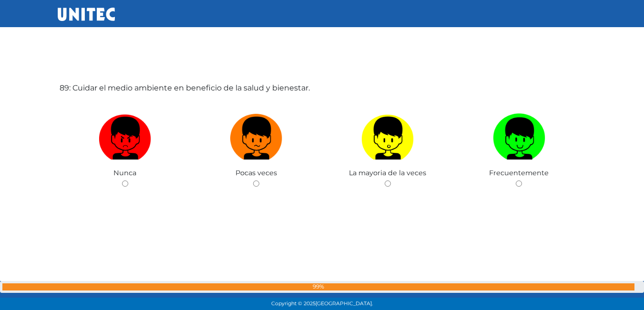
scroll to position [27356, 0]
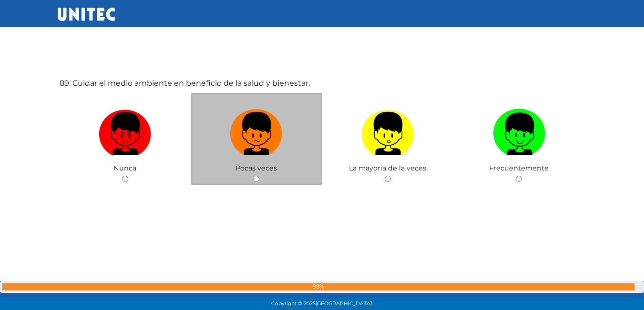
click at [261, 177] on div "Pocas veces" at bounding box center [257, 139] width 132 height 93
click at [255, 179] on input "radio" at bounding box center [256, 179] width 6 height 6
radio input "true"
click at [255, 179] on div "Pocas veces" at bounding box center [257, 139] width 132 height 93
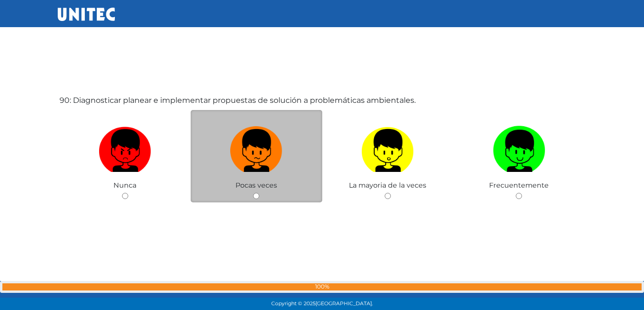
scroll to position [27674, 0]
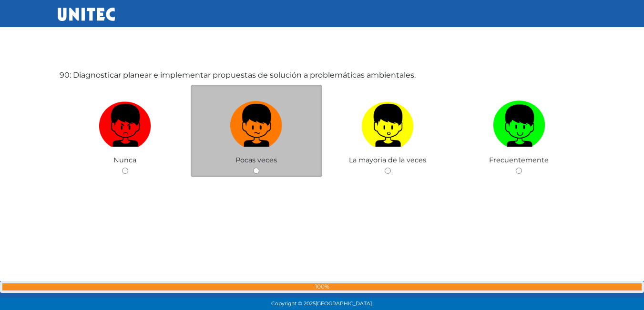
click at [257, 173] on input "radio" at bounding box center [256, 171] width 6 height 6
radio input "true"
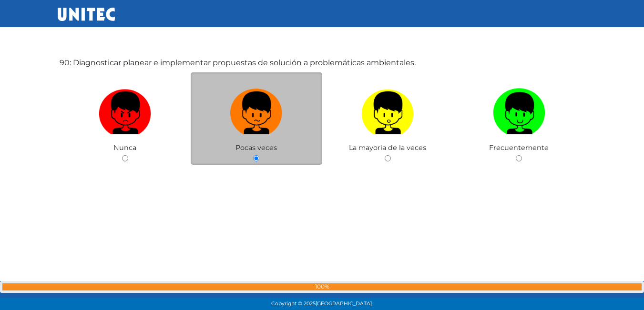
click at [257, 173] on div "90: Diagnosticar planear e implementar propuestas de solución a problemáticas a…" at bounding box center [322, 135] width 529 height 310
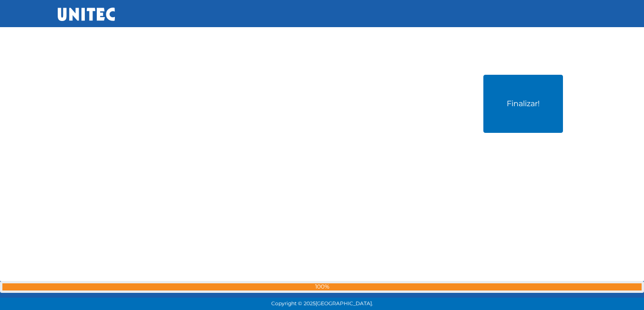
scroll to position [27995, 0]
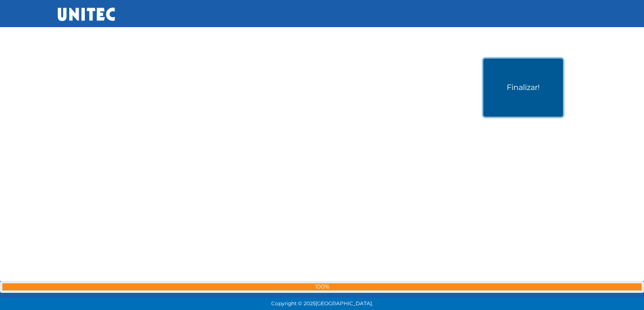
click at [501, 82] on button "Finalizar!" at bounding box center [523, 88] width 80 height 58
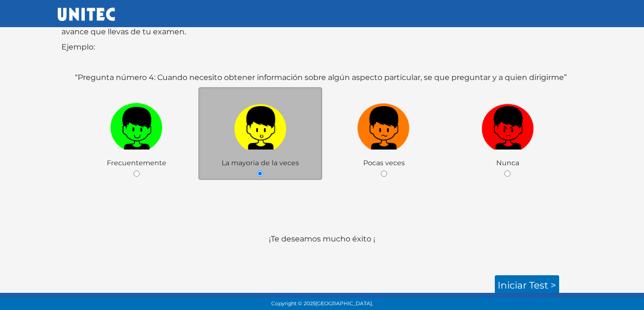
scroll to position [142, 0]
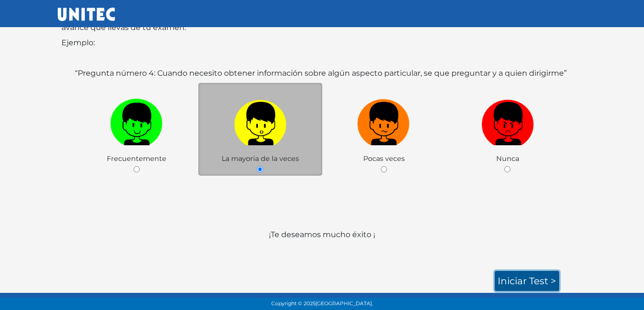
click at [521, 279] on link "Iniciar test >" at bounding box center [527, 281] width 64 height 20
click at [513, 279] on link "Iniciar test >" at bounding box center [527, 281] width 64 height 20
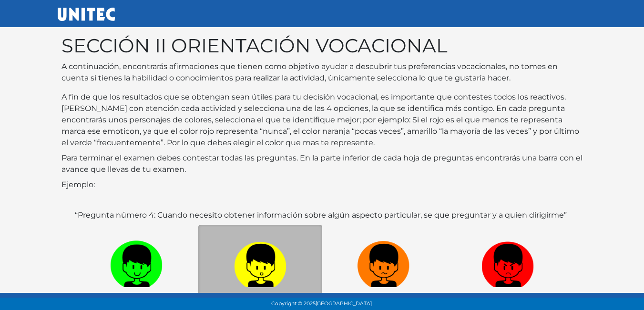
scroll to position [142, 0]
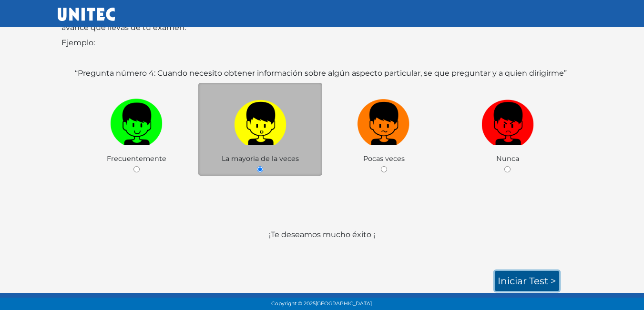
click at [521, 272] on link "Iniciar test >" at bounding box center [527, 281] width 64 height 20
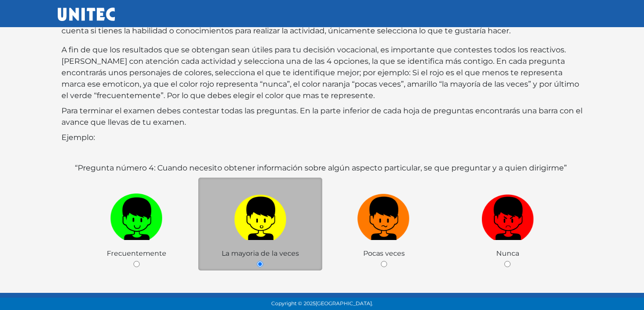
scroll to position [0, 0]
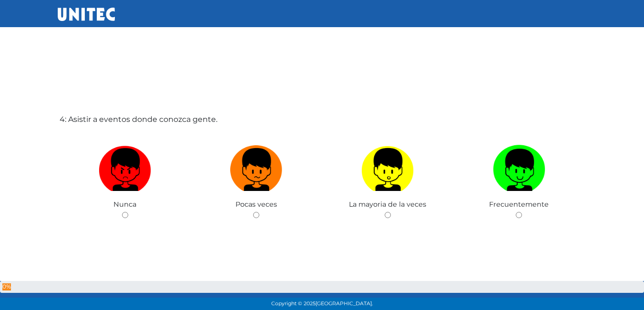
scroll to position [1049, 0]
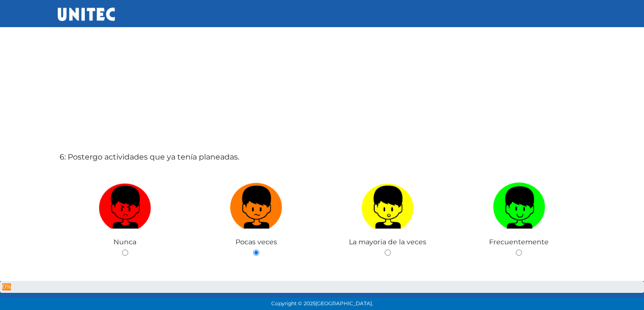
scroll to position [1797, 0]
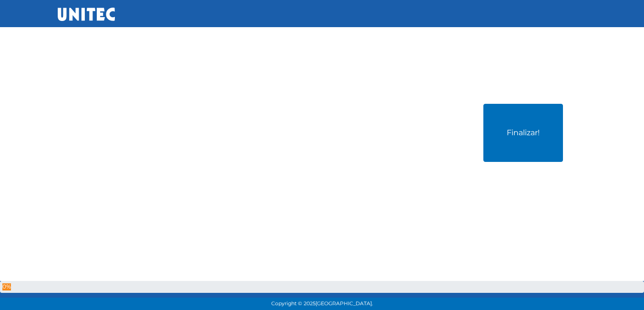
scroll to position [8708, 0]
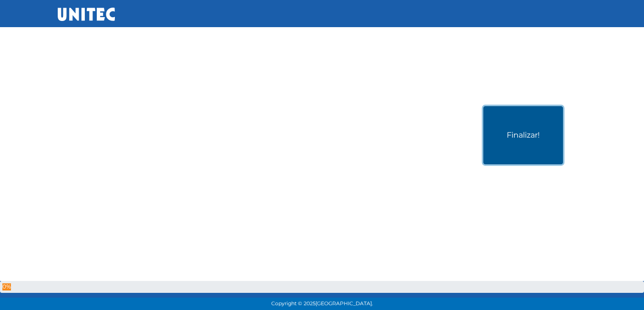
click at [527, 134] on button "Finalizar!" at bounding box center [523, 135] width 80 height 58
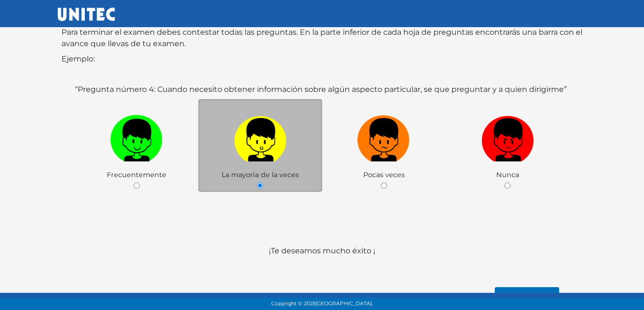
scroll to position [142, 0]
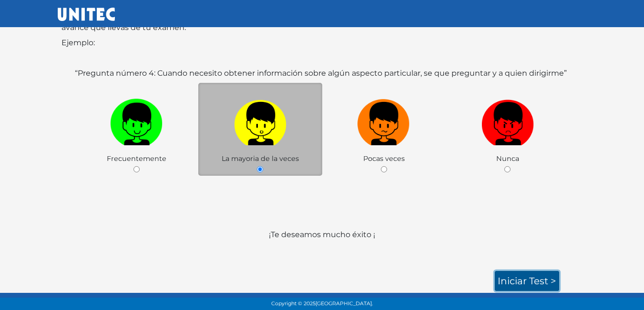
click at [521, 272] on link "Iniciar test >" at bounding box center [527, 281] width 64 height 20
click at [511, 283] on link "Iniciar test >" at bounding box center [527, 281] width 64 height 20
click at [510, 283] on link "Iniciar test >" at bounding box center [527, 281] width 64 height 20
click at [527, 285] on link "Iniciar test >" at bounding box center [527, 281] width 64 height 20
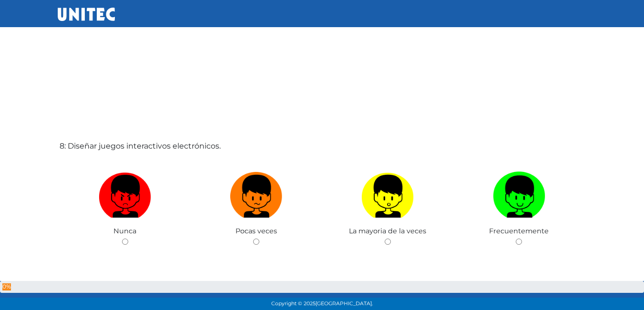
scroll to position [1952, 0]
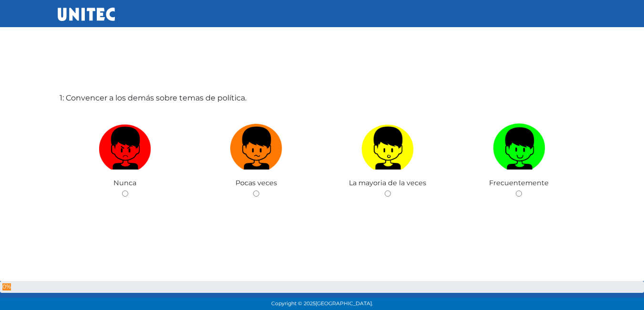
scroll to position [48, 0]
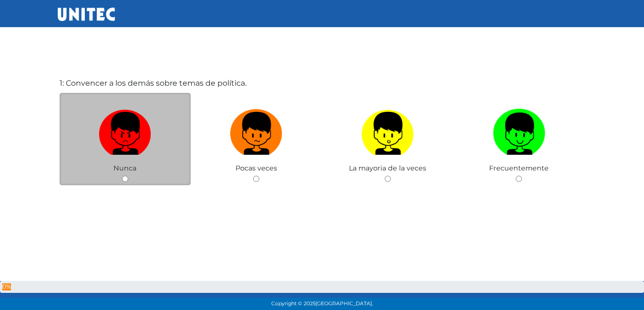
click at [124, 179] on input "radio" at bounding box center [125, 179] width 6 height 6
radio input "true"
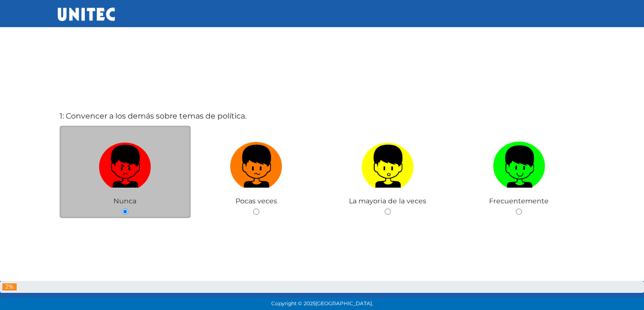
scroll to position [0, 0]
